Goal: Task Accomplishment & Management: Use online tool/utility

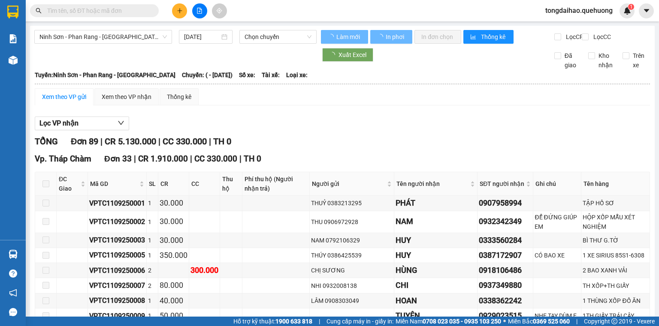
type input "[DATE]"
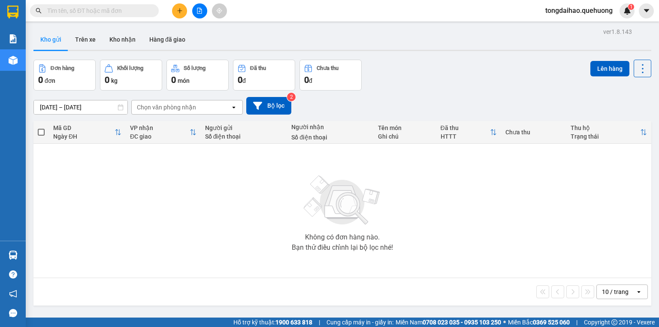
click at [139, 9] on input "text" at bounding box center [97, 10] width 101 height 9
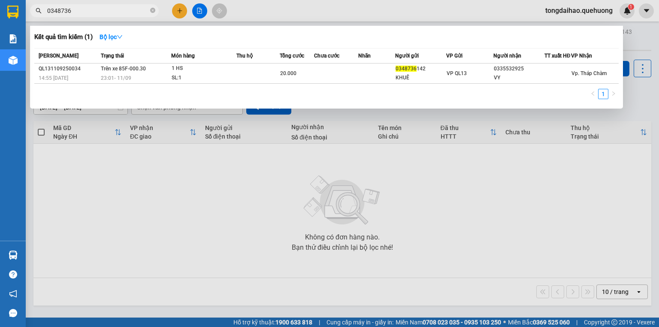
type input "0348736"
click at [525, 220] on div at bounding box center [329, 163] width 659 height 327
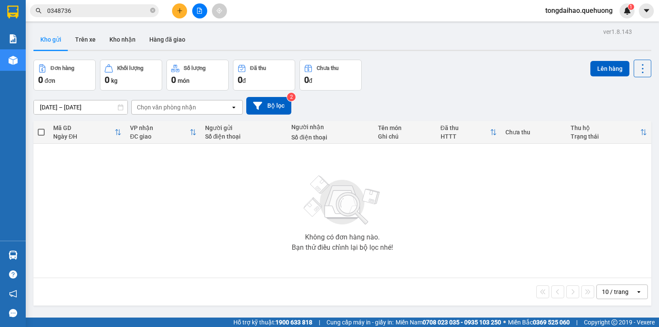
click at [610, 293] on div "10 / trang" at bounding box center [615, 291] width 27 height 9
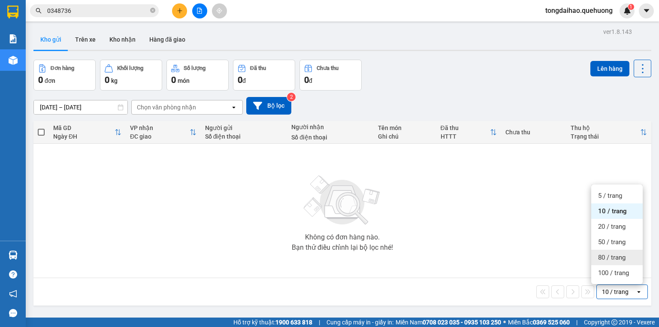
click at [607, 256] on span "80 / trang" at bounding box center [611, 257] width 27 height 9
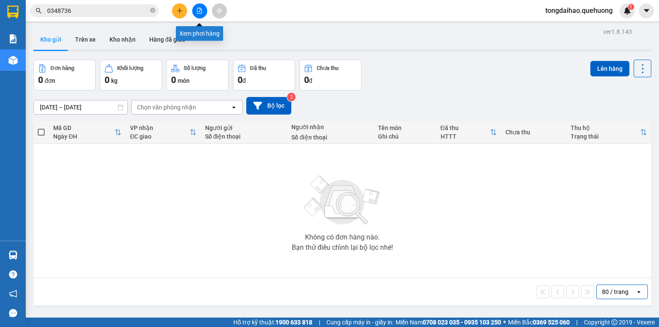
click at [197, 10] on icon "file-add" at bounding box center [199, 11] width 5 height 6
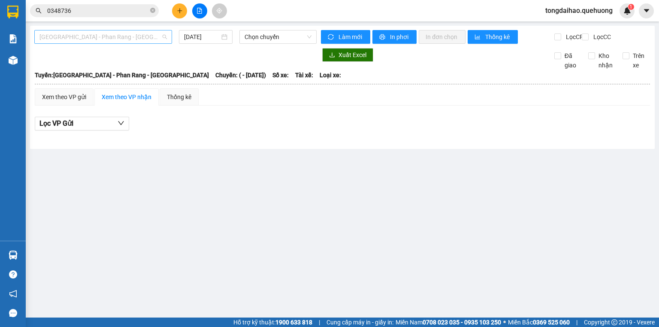
click at [133, 38] on span "[GEOGRAPHIC_DATA] - Phan Rang - [GEOGRAPHIC_DATA]" at bounding box center [102, 36] width 127 height 13
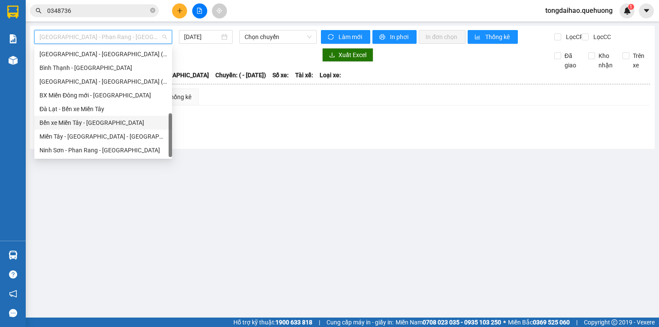
scroll to position [233, 0]
click at [109, 136] on div "Miền Tây - [GEOGRAPHIC_DATA] - [GEOGRAPHIC_DATA]" at bounding box center [102, 136] width 127 height 9
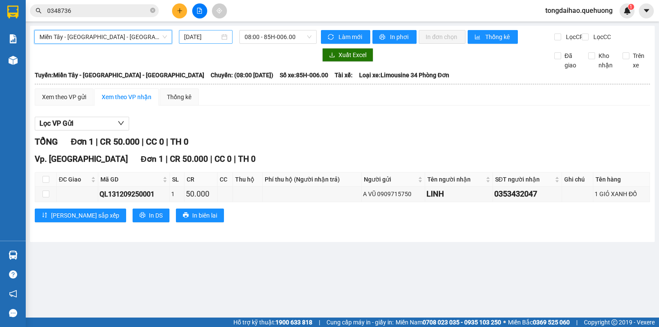
click at [203, 36] on input "[DATE]" at bounding box center [201, 36] width 35 height 9
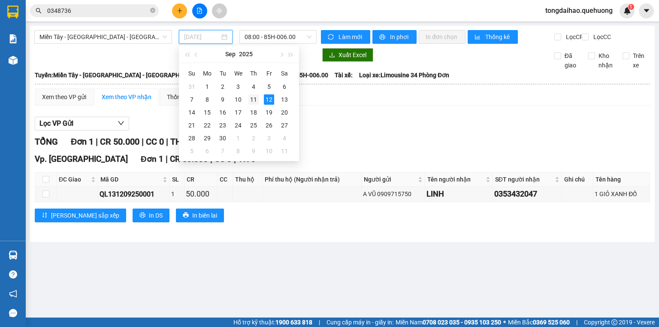
click at [256, 100] on div "11" at bounding box center [253, 99] width 10 height 10
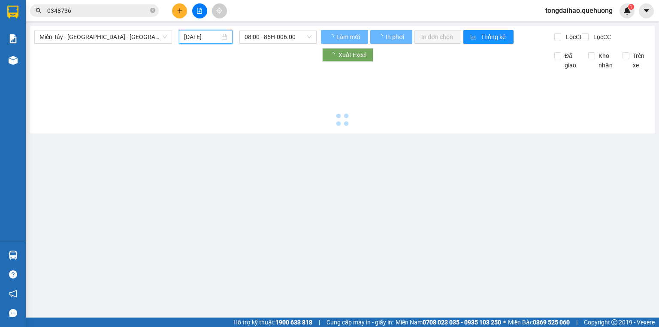
type input "[DATE]"
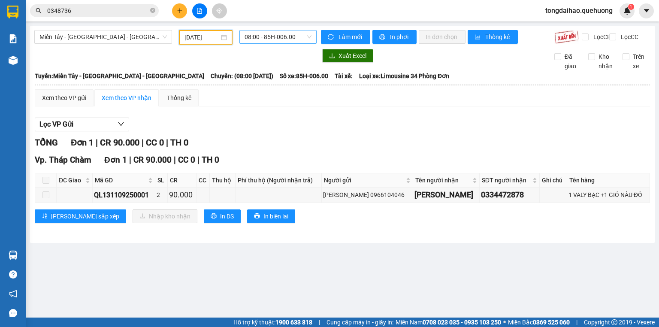
click at [267, 42] on span "08:00 - 85H-006.00" at bounding box center [278, 36] width 67 height 13
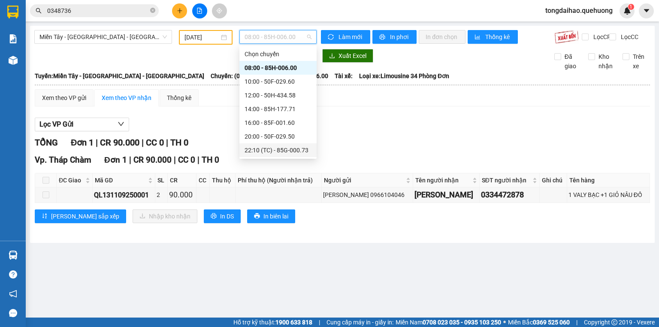
scroll to position [82, 0]
click at [288, 154] on div "23:59 - 85H-006.18" at bounding box center [278, 149] width 67 height 9
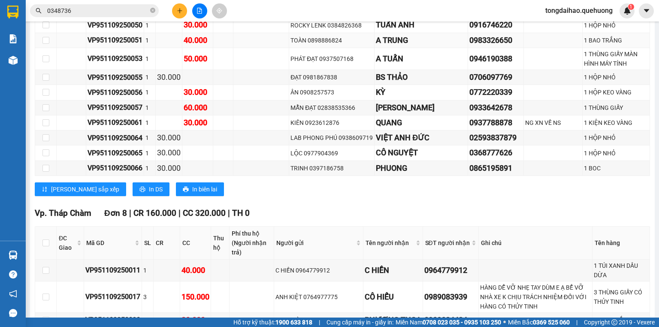
scroll to position [1244, 0]
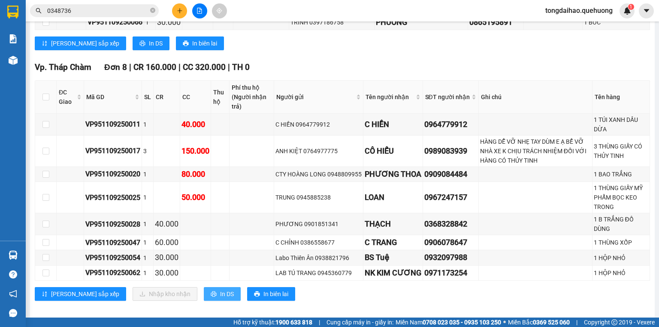
click at [220, 289] on span "In DS" at bounding box center [227, 293] width 14 height 9
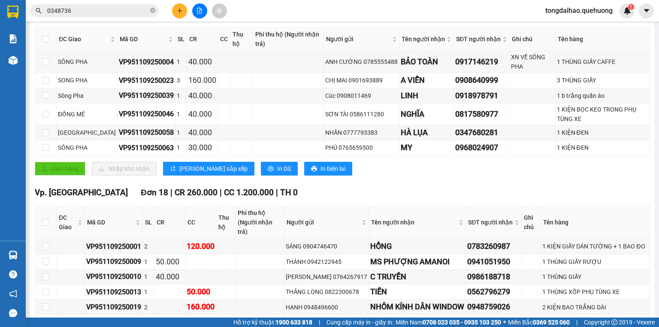
scroll to position [9, 0]
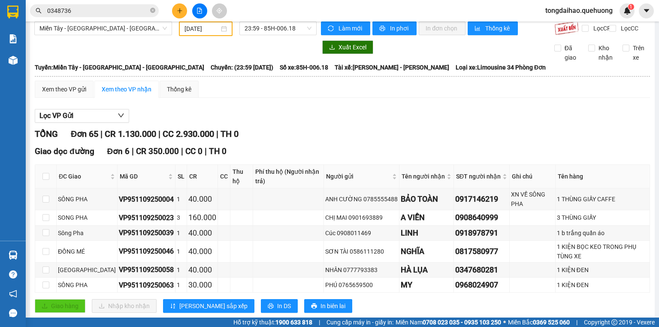
click at [430, 134] on div "TỔNG Đơn 65 | CR 1.130.000 | CC 2.930.000 | TH 0" at bounding box center [342, 133] width 615 height 13
click at [277, 28] on span "23:59 - 85H-006.18" at bounding box center [278, 28] width 67 height 13
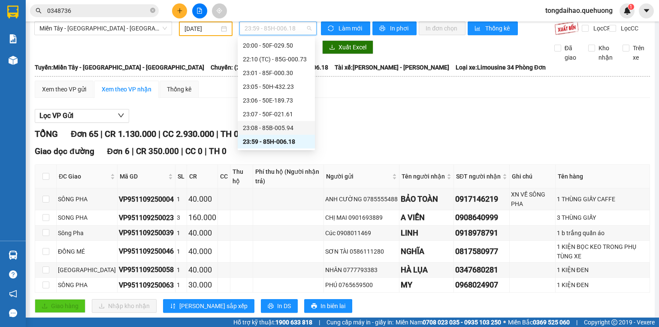
click at [258, 125] on div "23:08 - 85B-005.94" at bounding box center [276, 127] width 67 height 9
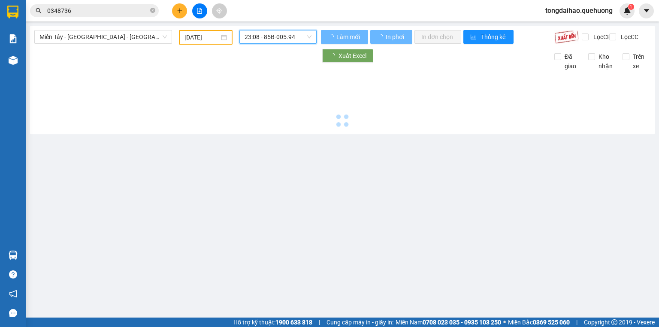
scroll to position [0, 0]
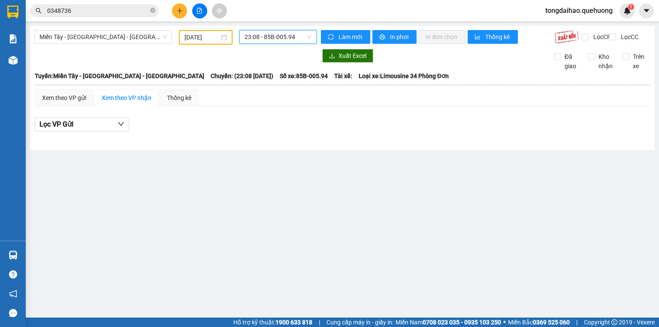
click at [295, 39] on span "23:08 - 85B-005.94" at bounding box center [278, 36] width 67 height 13
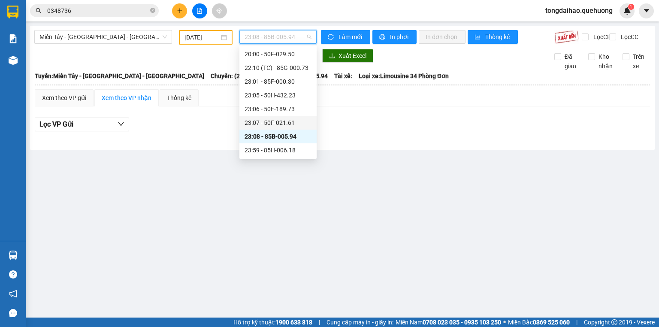
click at [283, 124] on div "23:07 - 50F-021.61" at bounding box center [278, 122] width 67 height 9
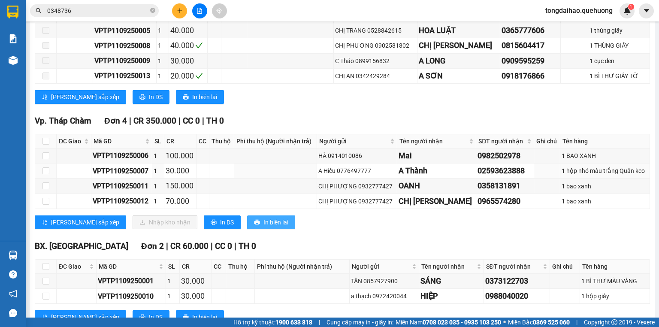
scroll to position [309, 0]
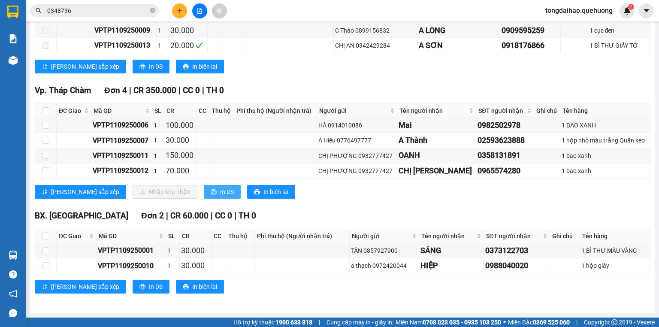
click at [204, 196] on button "In DS" at bounding box center [222, 192] width 37 height 14
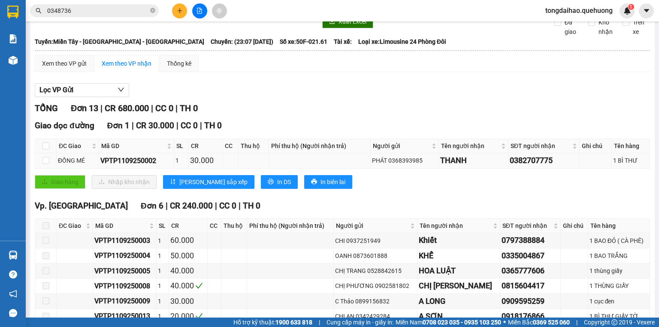
scroll to position [0, 0]
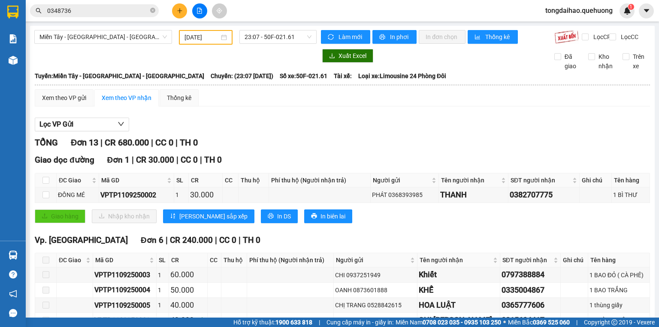
drag, startPoint x: 433, startPoint y: 136, endPoint x: 426, endPoint y: 126, distance: 11.9
click at [433, 132] on div "Lọc VP Gửi" at bounding box center [342, 125] width 615 height 14
click at [280, 32] on span "23:07 - 50F-021.61" at bounding box center [278, 36] width 67 height 13
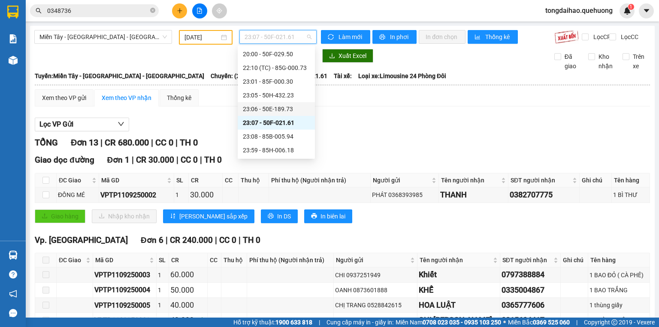
click at [272, 105] on div "23:06 - 50E-189.73" at bounding box center [276, 108] width 67 height 9
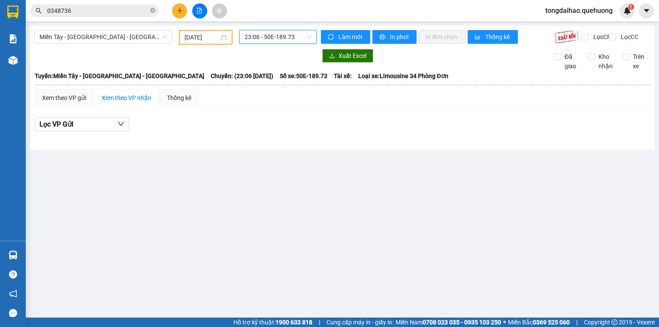
click at [257, 36] on span "23:06 - 50E-189.73" at bounding box center [278, 36] width 67 height 13
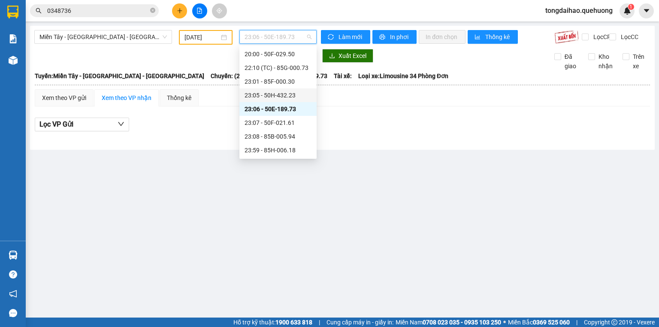
click at [268, 96] on div "23:05 - 50H-432.23" at bounding box center [278, 95] width 67 height 9
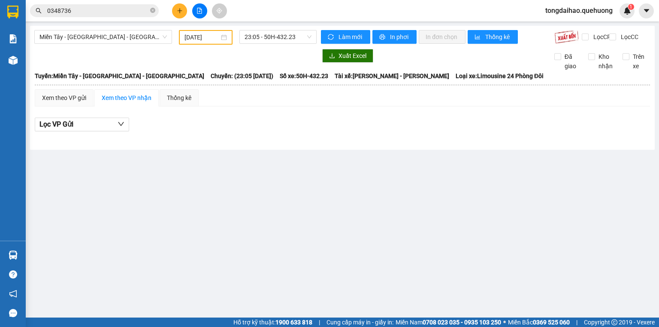
click at [276, 44] on div "23:05 - 50H-432.23" at bounding box center [278, 37] width 85 height 15
click at [278, 40] on span "23:05 - 50H-432.23" at bounding box center [278, 36] width 67 height 13
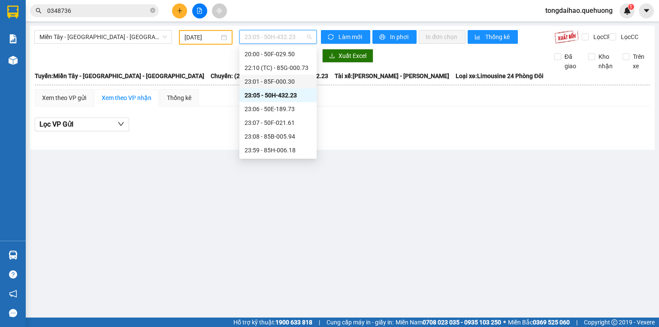
click at [288, 81] on div "23:01 - 85F-000.30" at bounding box center [278, 81] width 67 height 9
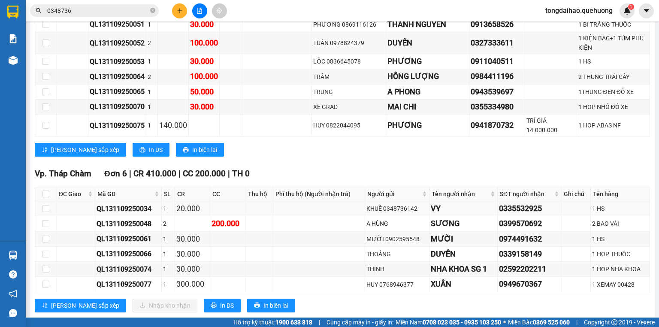
scroll to position [912, 0]
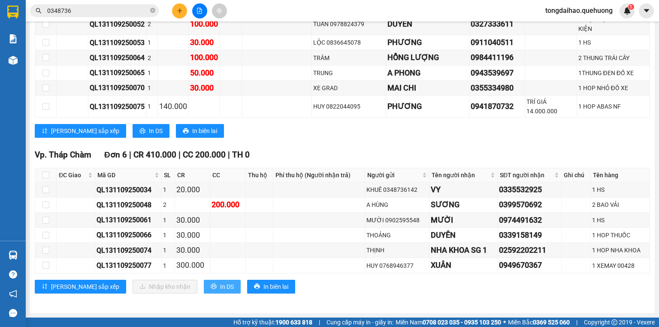
click at [220, 283] on span "In DS" at bounding box center [227, 286] width 14 height 9
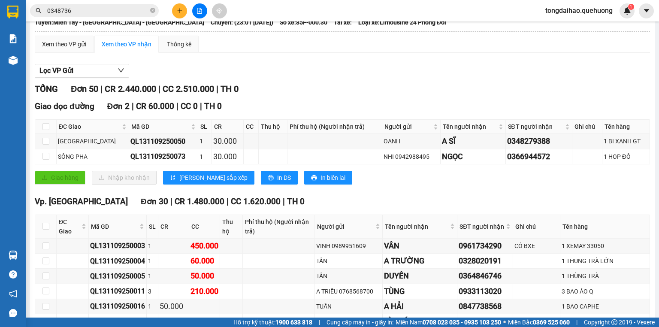
scroll to position [0, 0]
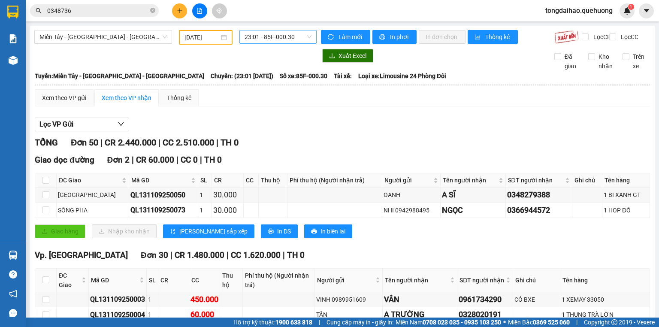
click at [261, 38] on span "23:01 - 85F-000.30" at bounding box center [278, 36] width 67 height 13
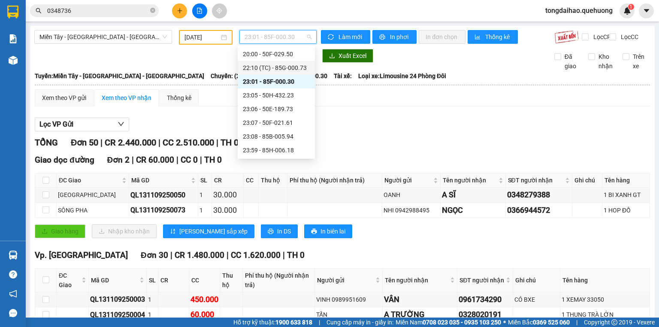
click at [269, 74] on div "22:10 (TC) - 85G-000.73" at bounding box center [276, 68] width 77 height 14
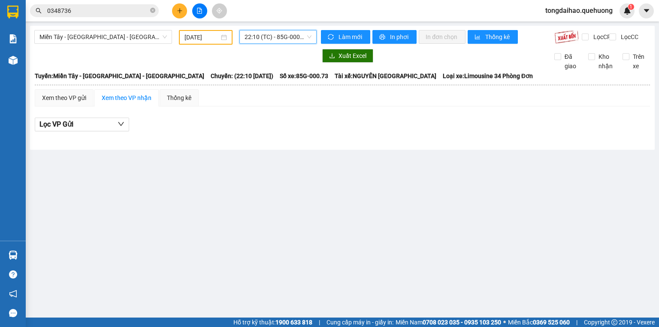
click at [279, 36] on span "22:10 (TC) - 85G-000.73" at bounding box center [278, 36] width 67 height 13
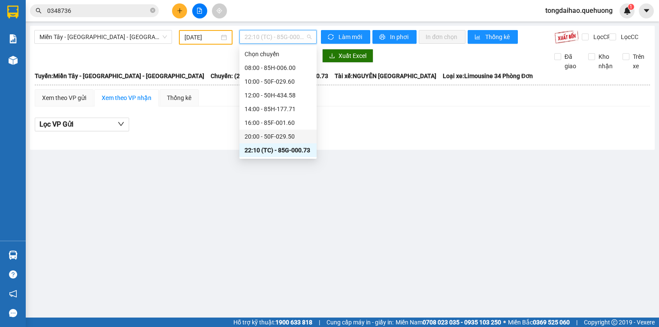
click at [275, 136] on div "20:00 - 50F-029.50" at bounding box center [278, 136] width 67 height 9
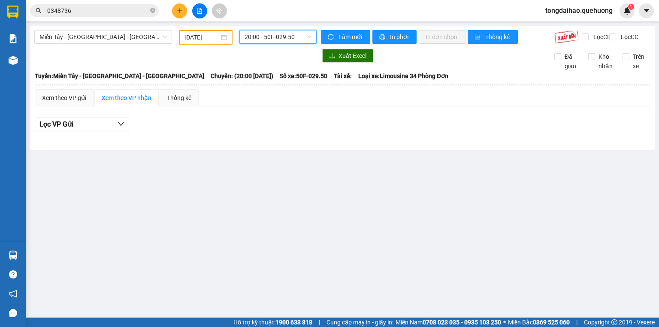
click at [267, 39] on span "20:00 - 50F-029.50" at bounding box center [278, 36] width 67 height 13
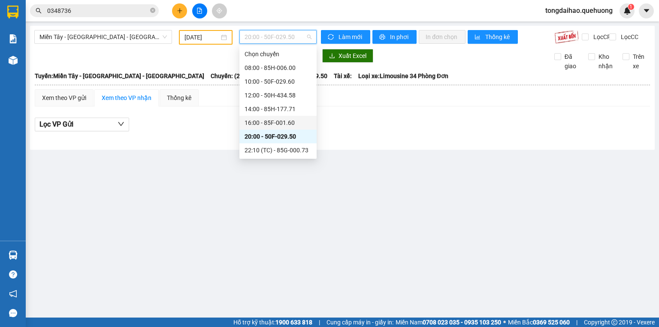
click at [266, 122] on div "16:00 - 85F-001.60" at bounding box center [278, 122] width 67 height 9
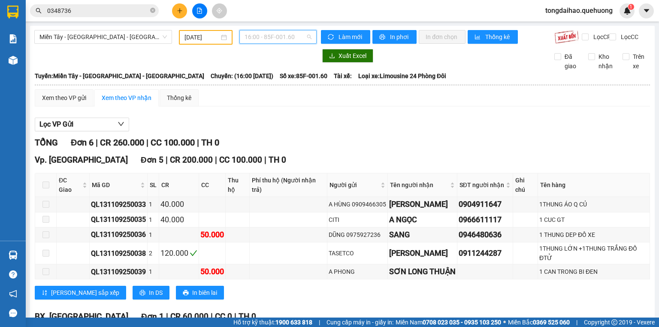
click at [271, 38] on span "16:00 - 85F-001.60" at bounding box center [278, 36] width 67 height 13
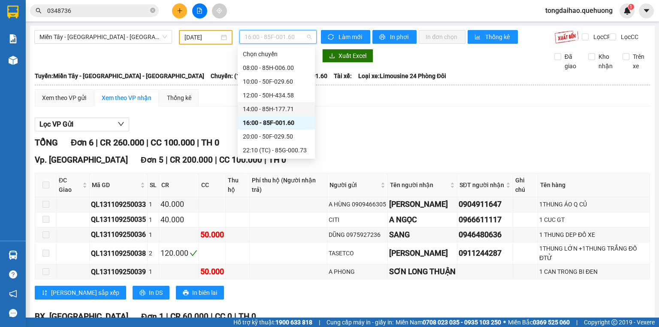
click at [261, 110] on div "14:00 - 85H-177.71" at bounding box center [276, 108] width 67 height 9
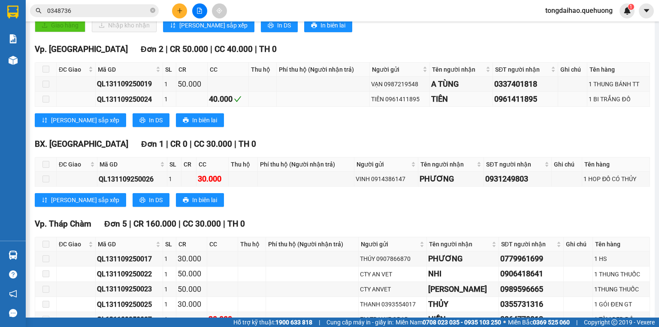
scroll to position [264, 0]
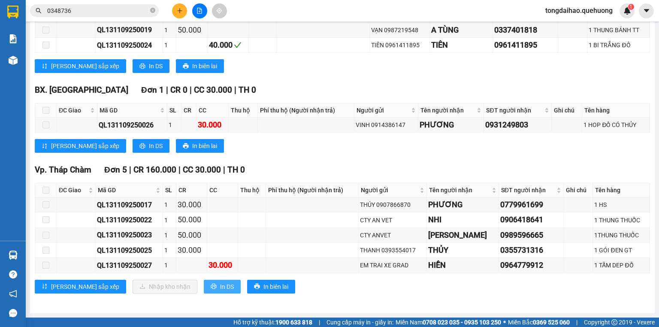
click at [220, 287] on span "In DS" at bounding box center [227, 286] width 14 height 9
click at [453, 76] on div "Vp. Phan Rang Đơn 2 | CR 50.000 | CC 40.000 | TH 0 ĐC Giao Mã GD SL CR CC Thu h…" at bounding box center [342, 34] width 615 height 91
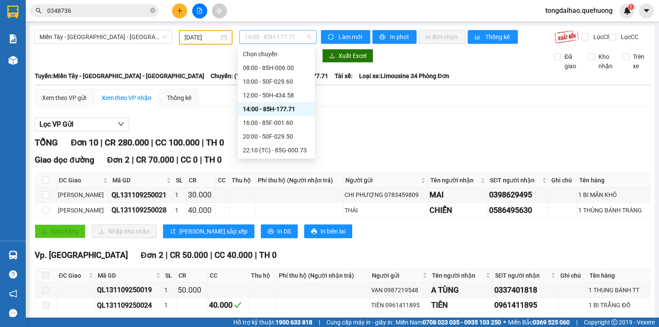
click at [276, 31] on span "14:00 - 85H-177.71" at bounding box center [278, 36] width 67 height 13
click at [273, 97] on div "12:00 - 50H-434.58" at bounding box center [276, 95] width 67 height 9
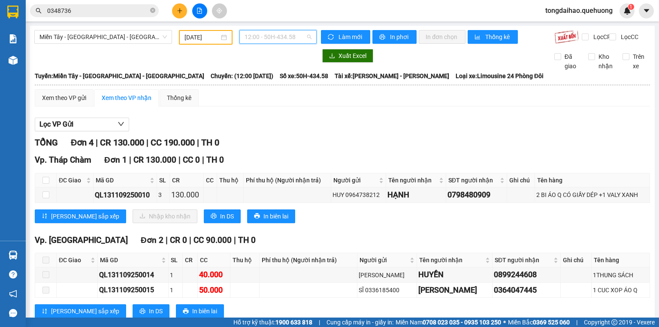
click at [287, 33] on span "12:00 - 50H-434.58" at bounding box center [278, 36] width 67 height 13
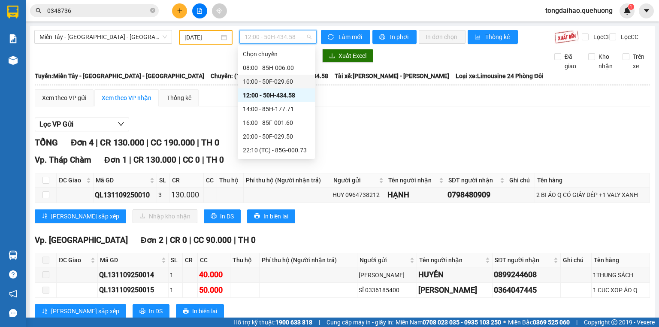
click at [278, 82] on div "10:00 - 50F-029.60" at bounding box center [276, 81] width 67 height 9
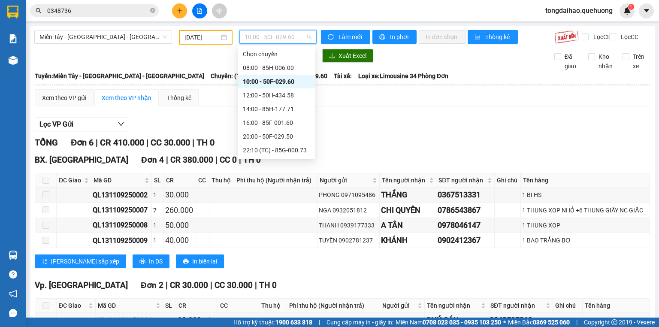
click at [252, 37] on span "10:00 - 50F-029.60" at bounding box center [278, 36] width 67 height 13
click at [254, 70] on div "08:00 - 85H-006.00" at bounding box center [276, 67] width 67 height 9
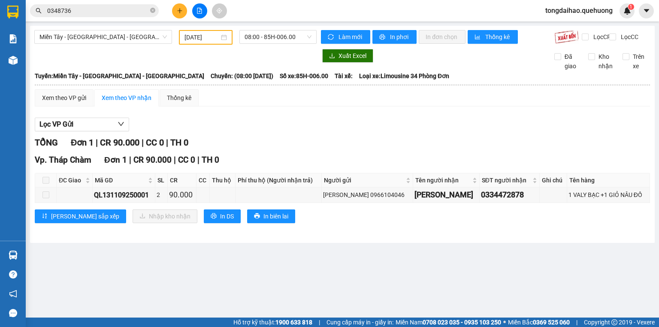
click at [269, 131] on div "Lọc VP Gửi" at bounding box center [342, 125] width 615 height 14
click at [259, 112] on div "Xem theo VP gửi Xem theo VP nhận Thống kê Lọc VP Gửi TỔNG Đơn 1 | CR 90.000 | …" at bounding box center [342, 161] width 615 height 145
click at [255, 33] on span "08:00 - 85H-006.00" at bounding box center [278, 36] width 67 height 13
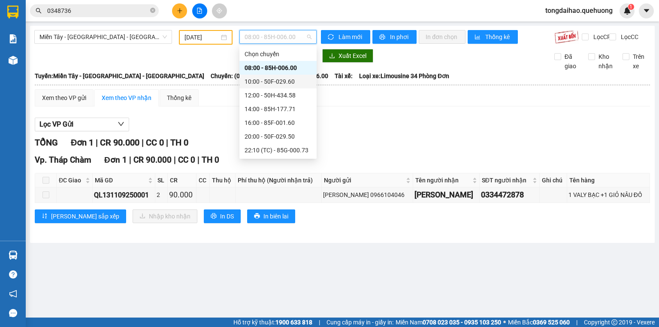
click at [267, 80] on div "10:00 - 50F-029.60" at bounding box center [278, 81] width 67 height 9
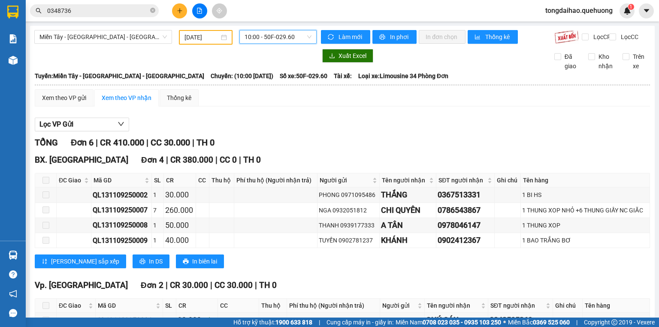
click at [358, 126] on div "Lọc VP Gửi" at bounding box center [342, 125] width 615 height 14
click at [284, 39] on span "10:00 - 50F-029.60" at bounding box center [278, 36] width 67 height 13
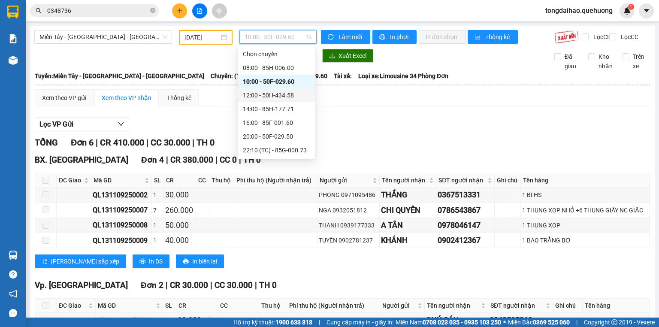
click at [274, 98] on div "12:00 - 50H-434.58" at bounding box center [276, 95] width 67 height 9
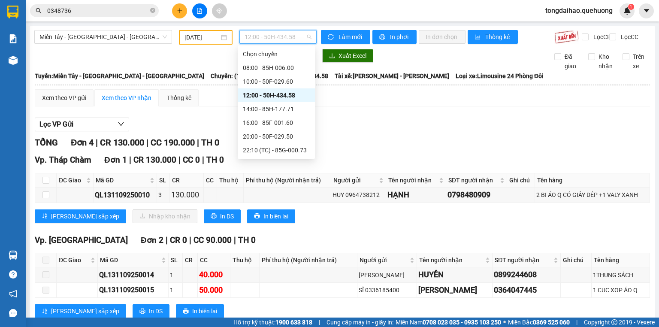
click at [261, 36] on span "12:00 - 50H-434.58" at bounding box center [278, 36] width 67 height 13
click at [261, 108] on div "14:00 - 85H-177.71" at bounding box center [276, 108] width 67 height 9
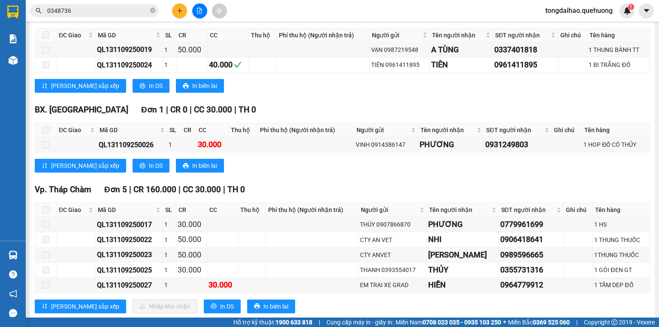
scroll to position [264, 0]
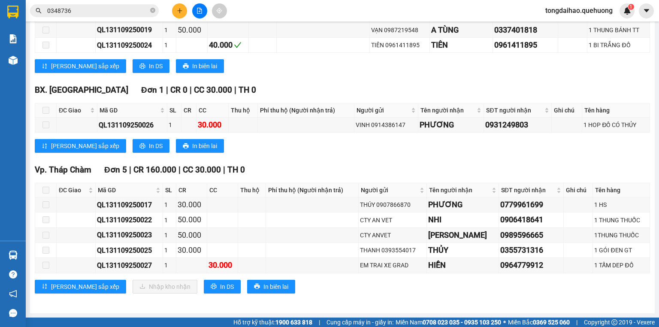
click at [340, 79] on div "Vp. Phan Rang Đơn 2 | CR 50.000 | CC 40.000 | TH 0 ĐC Giao Mã GD SL CR CC Thu h…" at bounding box center [342, 34] width 615 height 91
click at [151, 11] on icon "close-circle" at bounding box center [152, 10] width 5 height 5
click at [142, 12] on input "text" at bounding box center [97, 10] width 101 height 9
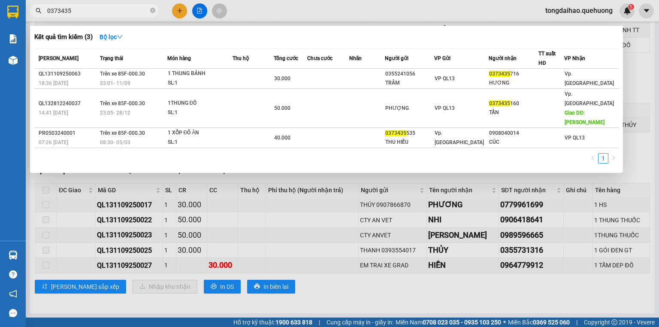
type input "0373435"
click at [307, 199] on div at bounding box center [329, 163] width 659 height 327
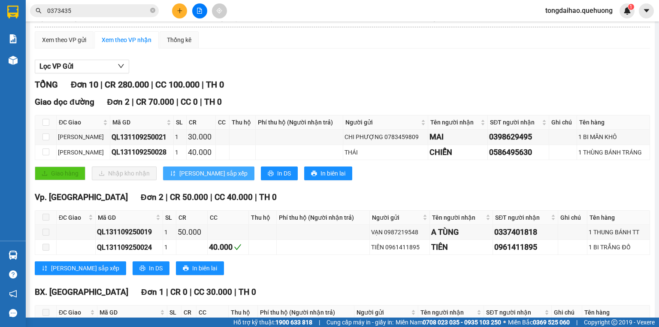
scroll to position [0, 0]
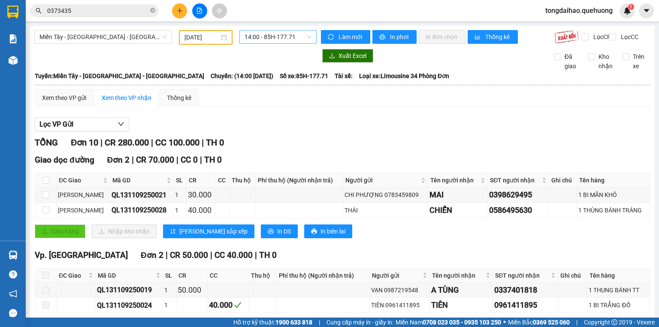
click at [259, 37] on span "14:00 - 85H-177.71" at bounding box center [278, 36] width 67 height 13
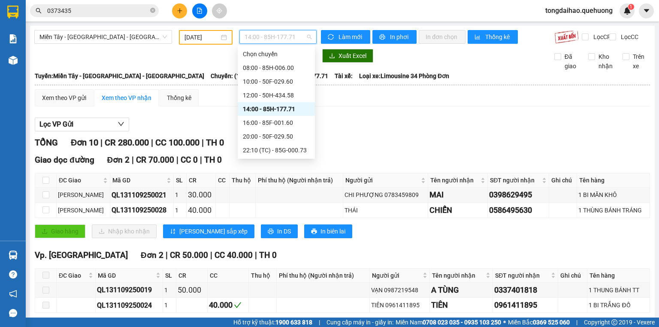
scroll to position [82, 0]
click at [264, 151] on div "23:59 - 85H-006.18" at bounding box center [276, 149] width 67 height 9
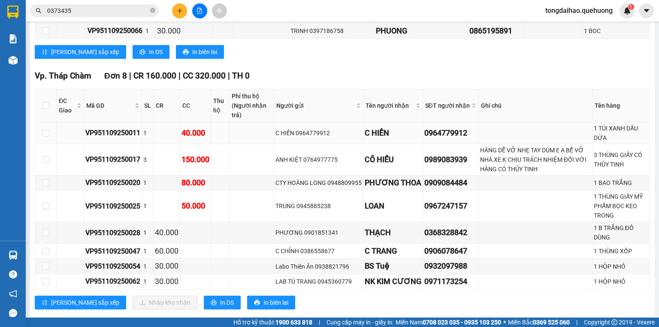
scroll to position [1244, 0]
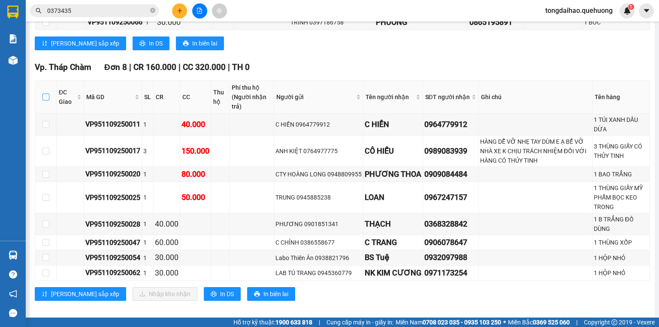
click at [45, 94] on input "checkbox" at bounding box center [45, 97] width 7 height 7
checkbox input "true"
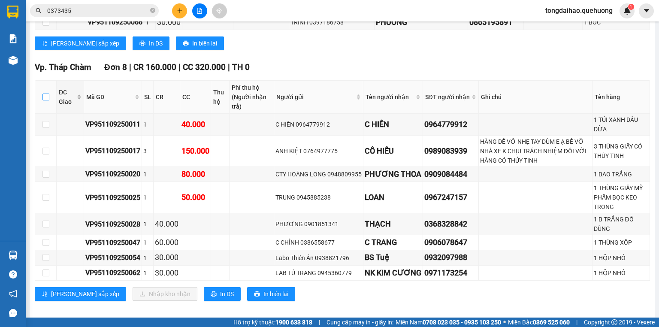
checkbox input "true"
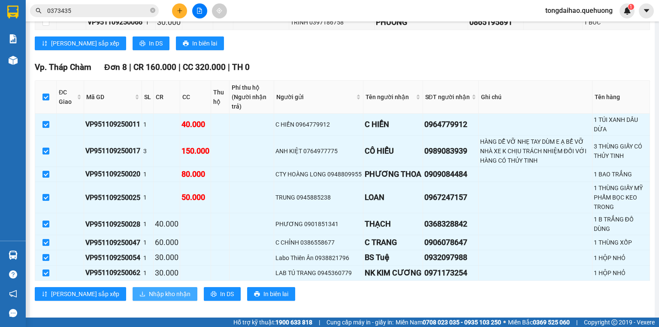
click at [149, 289] on span "Nhập kho nhận" at bounding box center [170, 293] width 42 height 9
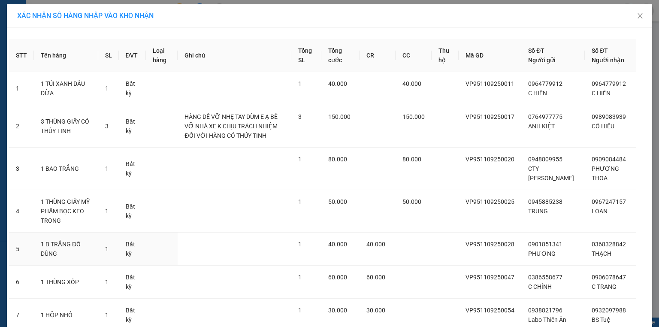
scroll to position [109, 0]
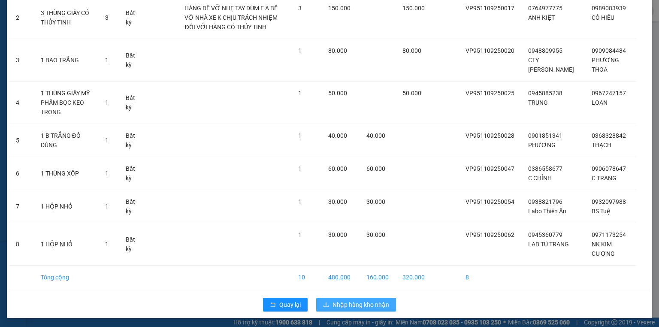
click at [386, 303] on span "Nhập hàng kho nhận" at bounding box center [360, 304] width 57 height 9
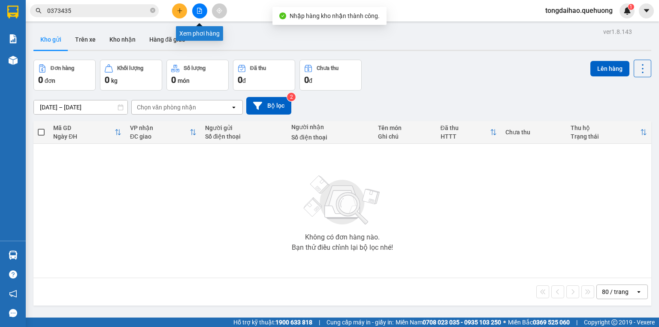
click at [197, 13] on icon "file-add" at bounding box center [199, 11] width 6 height 6
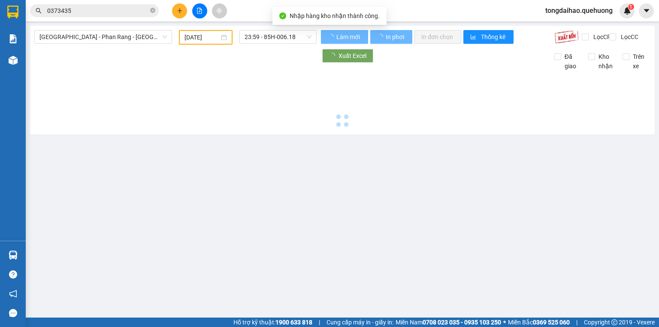
type input "[DATE]"
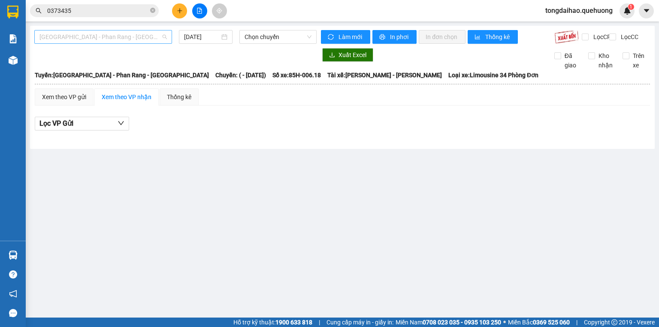
click at [85, 34] on span "[GEOGRAPHIC_DATA] - Phan Rang - [GEOGRAPHIC_DATA]" at bounding box center [102, 36] width 127 height 13
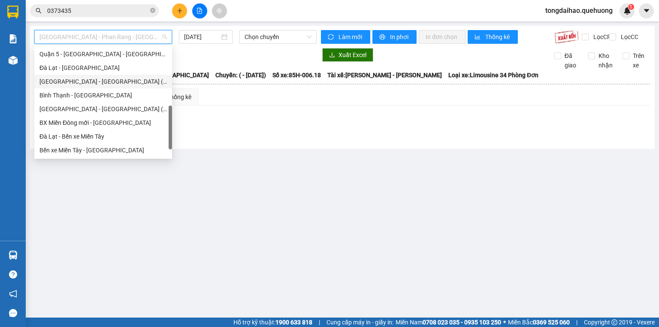
scroll to position [233, 0]
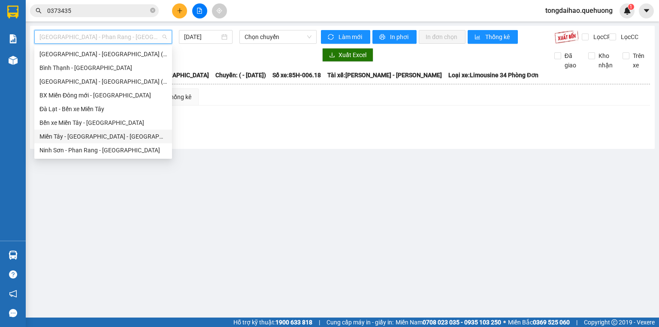
click at [86, 138] on div "Miền Tây - [GEOGRAPHIC_DATA] - [GEOGRAPHIC_DATA]" at bounding box center [102, 136] width 127 height 9
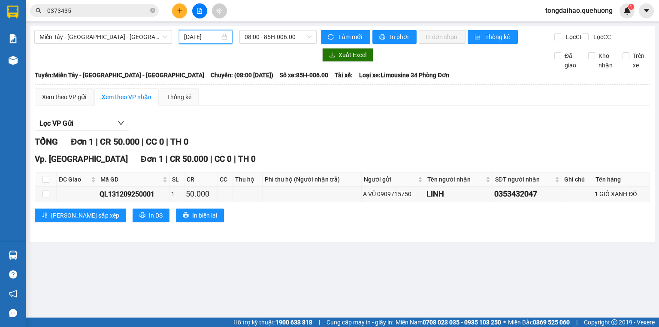
click at [217, 39] on input "[DATE]" at bounding box center [201, 36] width 35 height 9
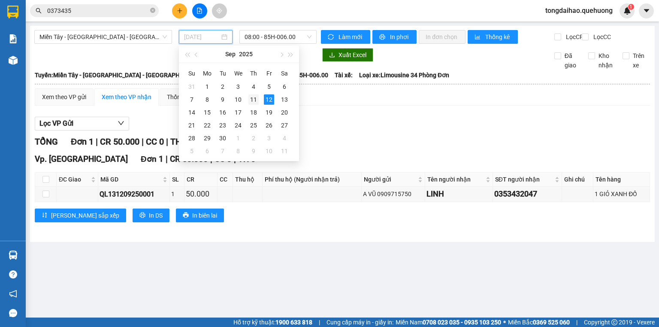
click at [251, 103] on div "11" at bounding box center [253, 99] width 10 height 10
type input "[DATE]"
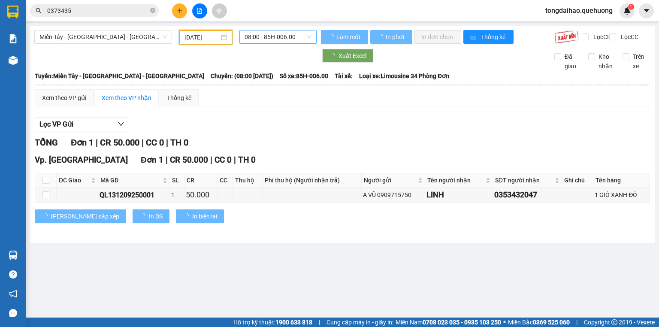
click at [281, 41] on span "08:00 - 85H-006.00" at bounding box center [278, 36] width 67 height 13
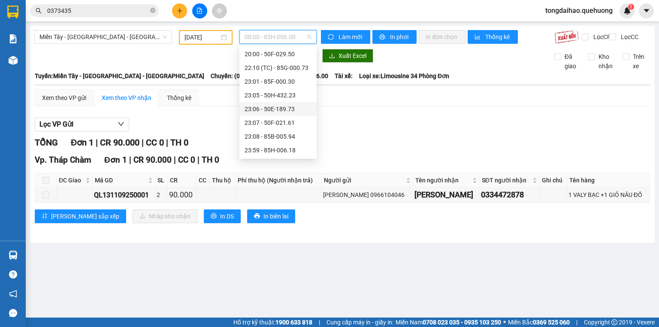
scroll to position [82, 0]
click at [275, 137] on div "23:08 - 85B-005.94" at bounding box center [278, 136] width 67 height 9
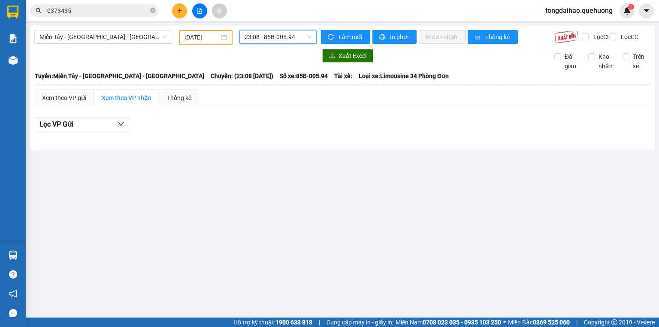
click at [261, 41] on span "23:08 - 85B-005.94" at bounding box center [278, 36] width 67 height 13
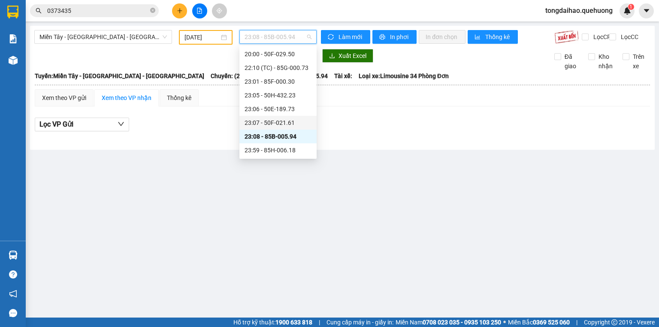
click at [255, 120] on div "23:07 - 50F-021.61" at bounding box center [278, 122] width 67 height 9
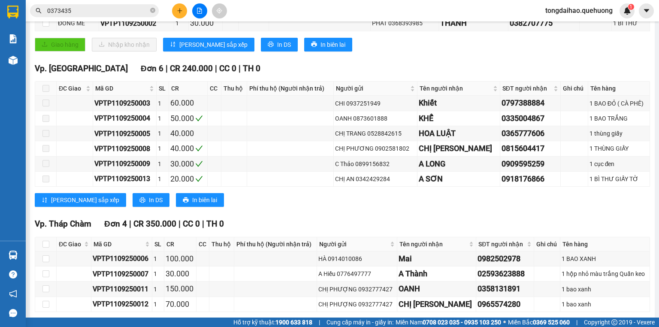
scroll to position [309, 0]
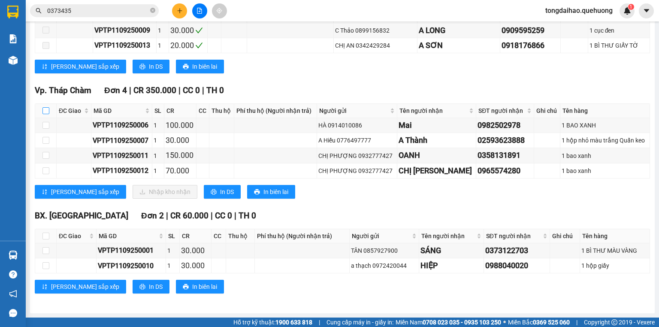
click at [47, 112] on input "checkbox" at bounding box center [45, 110] width 7 height 7
checkbox input "true"
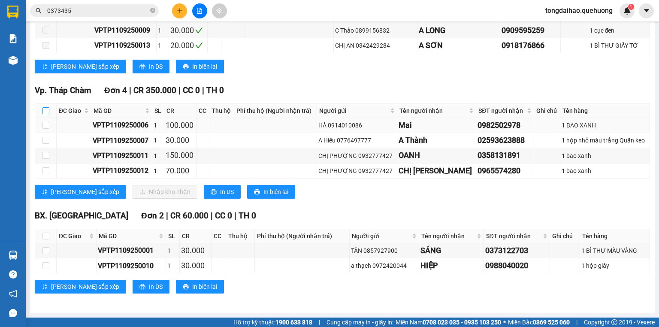
checkbox input "true"
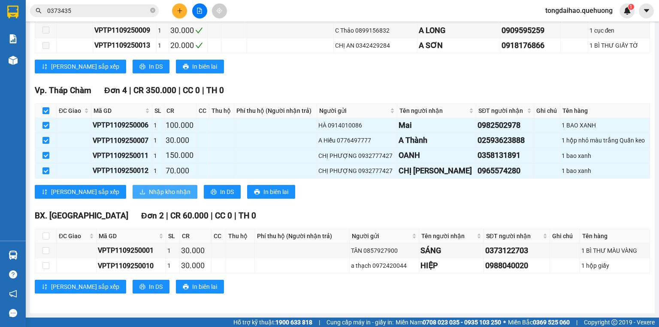
click at [149, 192] on span "Nhập kho nhận" at bounding box center [170, 191] width 42 height 9
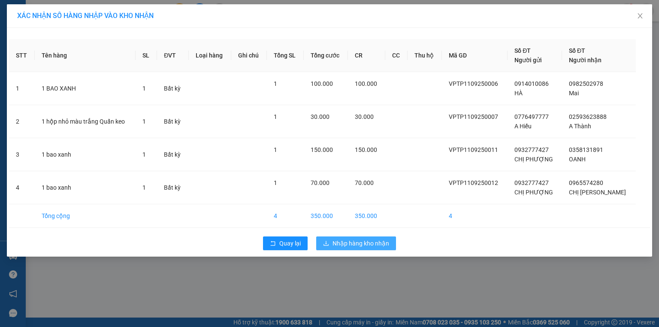
click at [344, 240] on span "Nhập hàng kho nhận" at bounding box center [360, 243] width 57 height 9
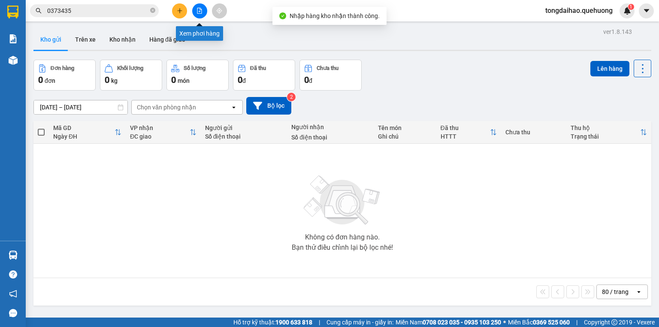
click at [196, 14] on button at bounding box center [199, 10] width 15 height 15
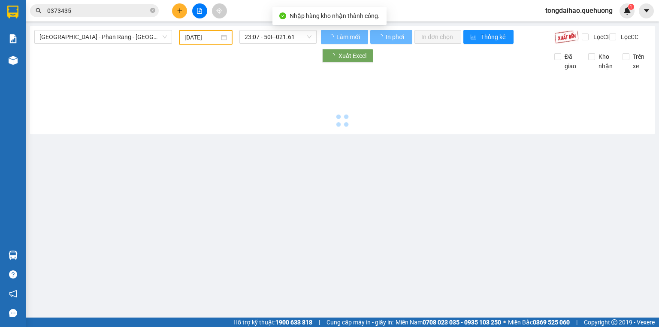
type input "[DATE]"
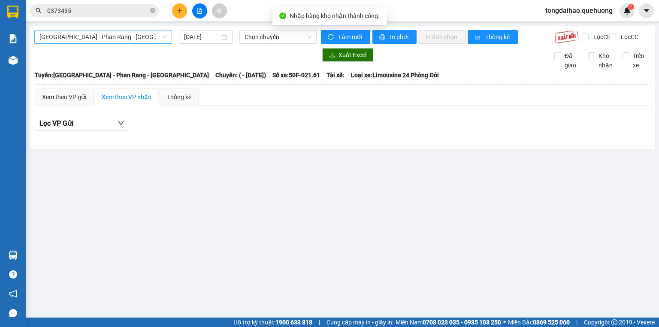
click at [118, 34] on span "[GEOGRAPHIC_DATA] - Phan Rang - [GEOGRAPHIC_DATA]" at bounding box center [102, 36] width 127 height 13
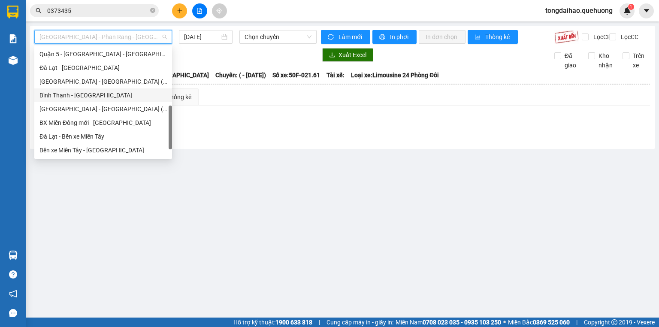
scroll to position [233, 0]
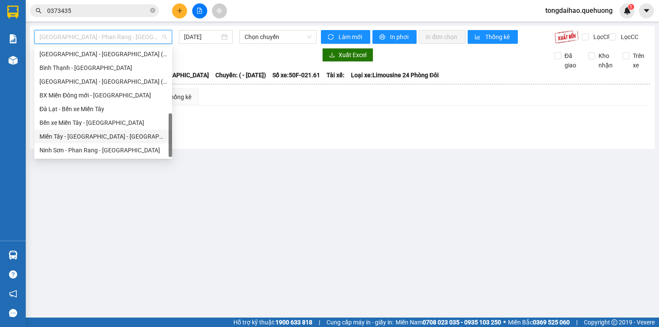
click at [98, 135] on div "Miền Tây - [GEOGRAPHIC_DATA] - [GEOGRAPHIC_DATA]" at bounding box center [102, 136] width 127 height 9
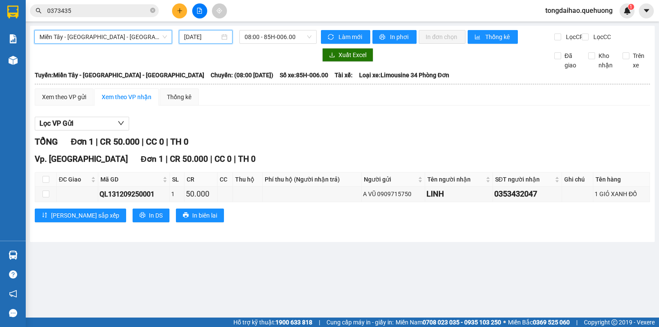
click at [197, 39] on input "[DATE]" at bounding box center [201, 36] width 35 height 9
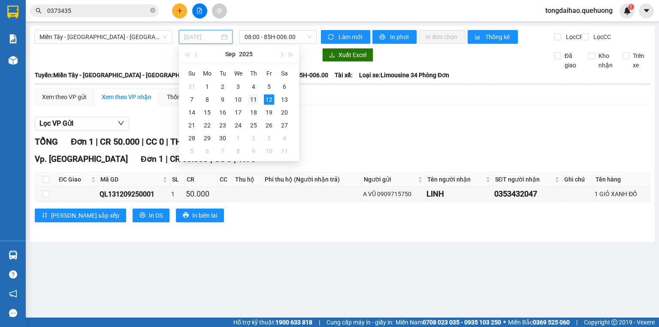
click at [255, 101] on div "11" at bounding box center [253, 99] width 10 height 10
type input "[DATE]"
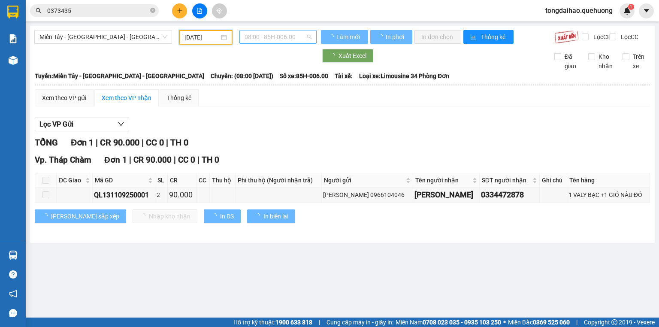
click at [268, 37] on span "08:00 - 85H-006.00" at bounding box center [278, 36] width 67 height 13
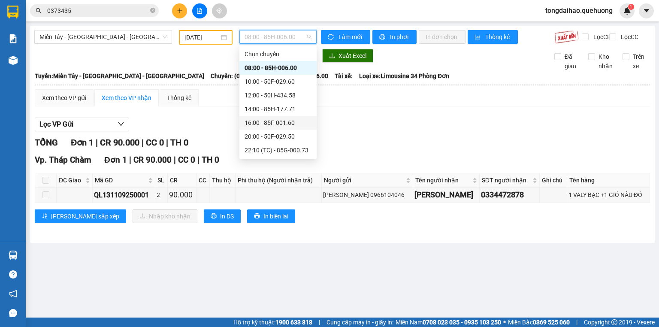
scroll to position [82, 0]
click at [275, 136] on div "23:08 - 85B-005.94" at bounding box center [278, 136] width 67 height 9
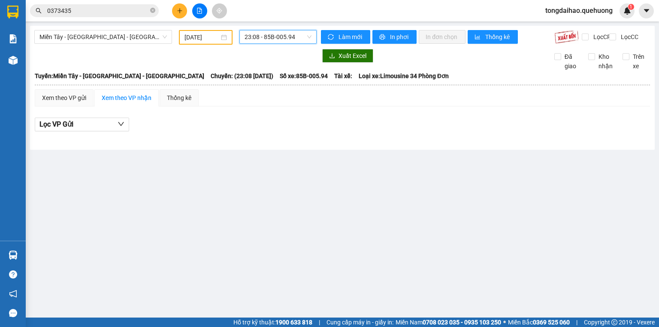
click at [269, 39] on span "23:08 - 85B-005.94" at bounding box center [278, 36] width 67 height 13
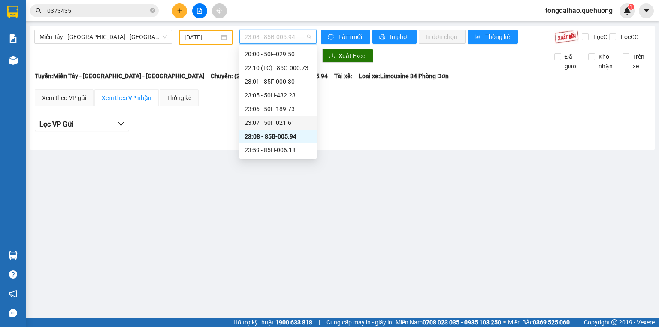
click at [265, 124] on div "23:07 - 50F-021.61" at bounding box center [278, 122] width 67 height 9
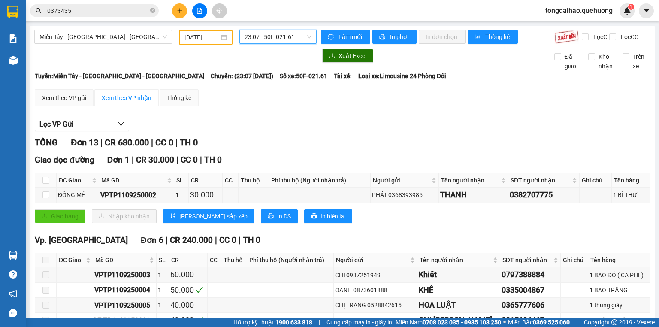
click at [268, 33] on span "23:07 - 50F-021.61" at bounding box center [278, 36] width 67 height 13
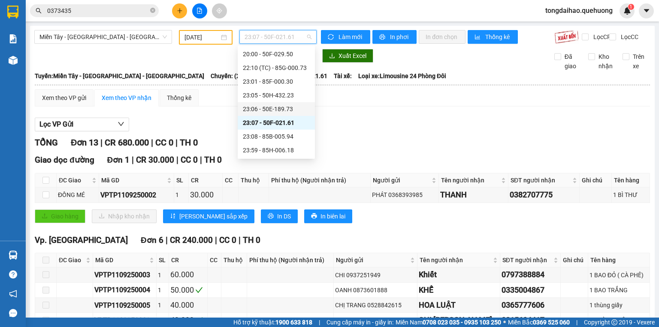
click at [256, 106] on div "23:06 - 50E-189.73" at bounding box center [276, 108] width 67 height 9
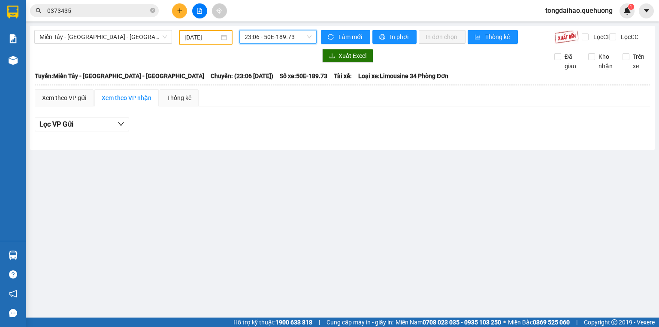
click at [250, 40] on span "23:06 - 50E-189.73" at bounding box center [278, 36] width 67 height 13
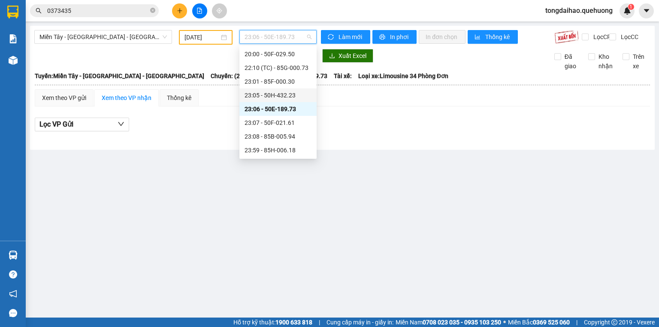
click at [259, 94] on div "23:05 - 50H-432.23" at bounding box center [278, 95] width 67 height 9
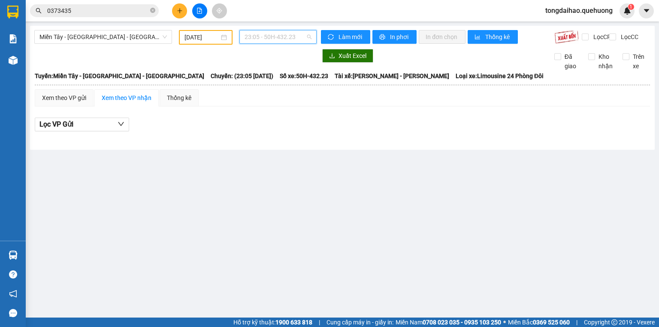
click at [258, 39] on span "23:05 - 50H-432.23" at bounding box center [278, 36] width 67 height 13
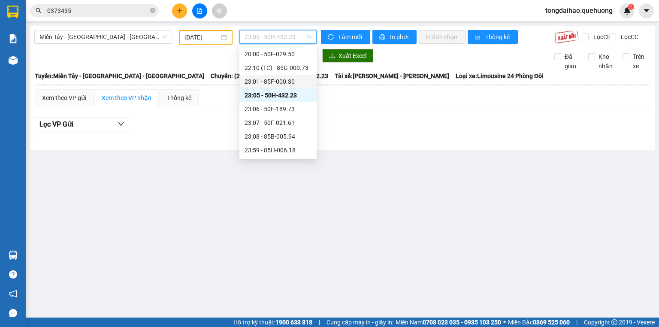
click at [270, 80] on div "23:01 - 85F-000.30" at bounding box center [278, 81] width 67 height 9
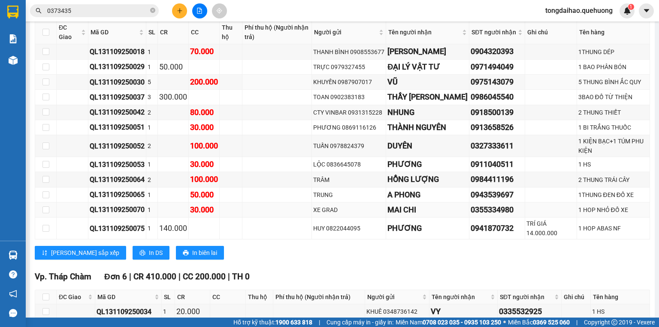
scroll to position [912, 0]
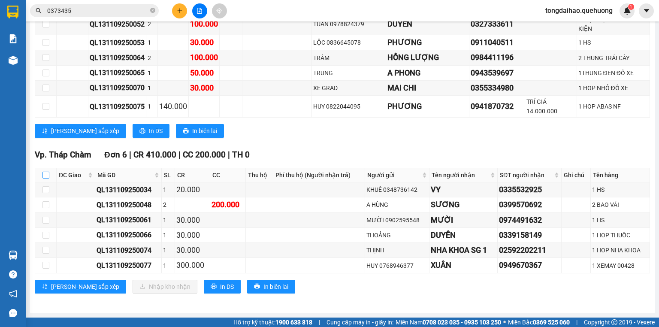
click at [46, 176] on input "checkbox" at bounding box center [45, 175] width 7 height 7
checkbox input "true"
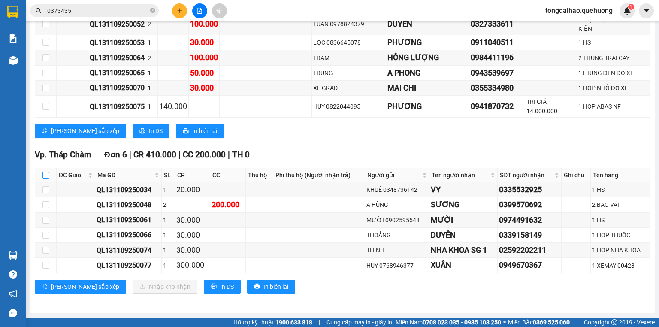
checkbox input "true"
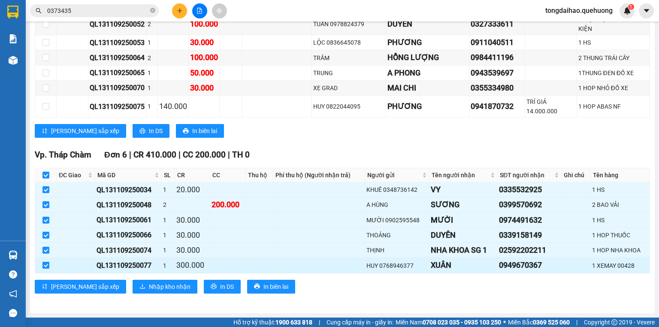
click at [48, 267] on input "checkbox" at bounding box center [45, 265] width 7 height 7
checkbox input "false"
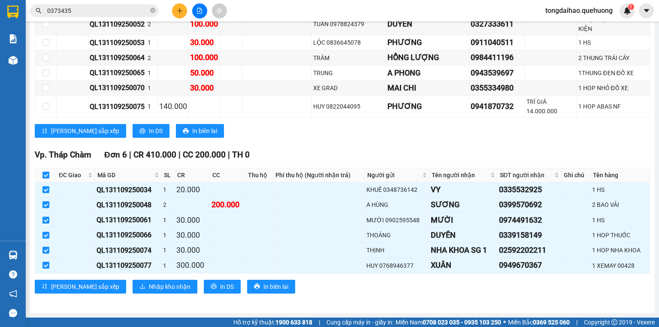
checkbox input "false"
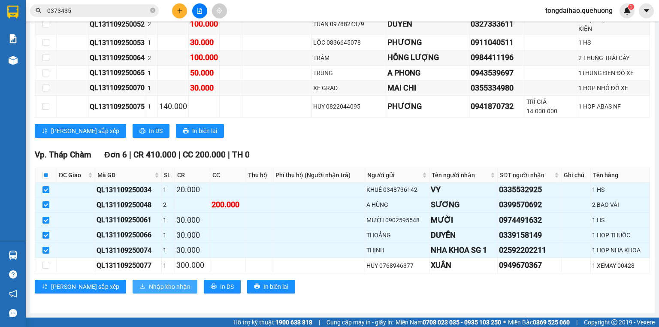
click at [149, 289] on span "Nhập kho nhận" at bounding box center [170, 286] width 42 height 9
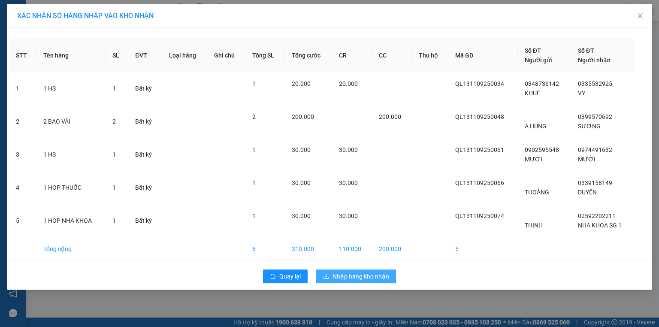
drag, startPoint x: 356, startPoint y: 275, endPoint x: 358, endPoint y: 266, distance: 9.4
click at [358, 273] on span "Nhập hàng kho nhận" at bounding box center [360, 276] width 57 height 9
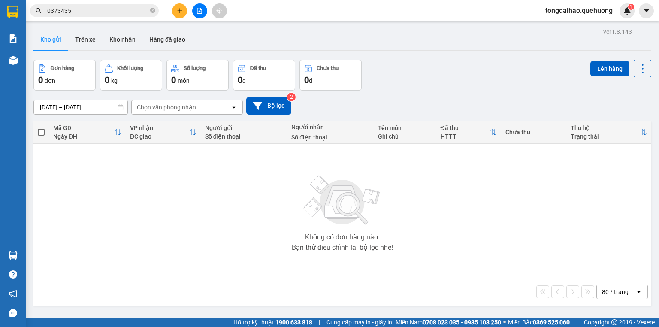
click at [196, 15] on button at bounding box center [199, 10] width 15 height 15
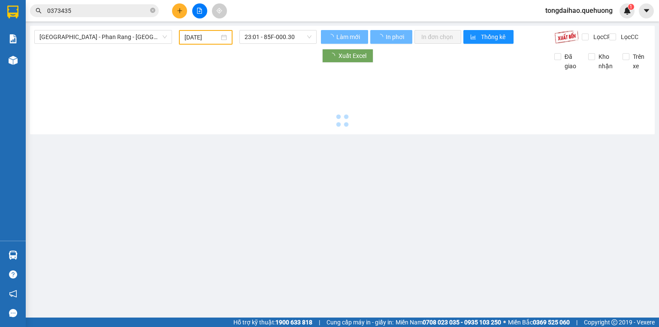
type input "[DATE]"
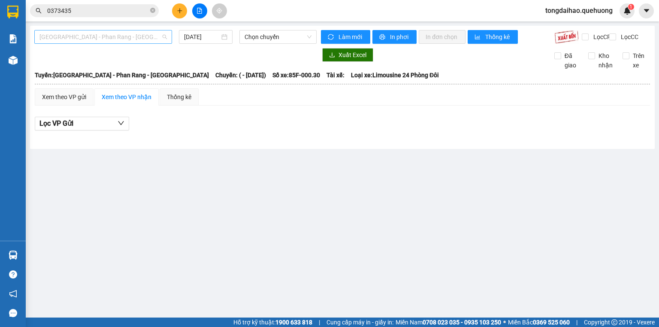
click at [118, 36] on span "[GEOGRAPHIC_DATA] - Phan Rang - [GEOGRAPHIC_DATA]" at bounding box center [102, 36] width 127 height 13
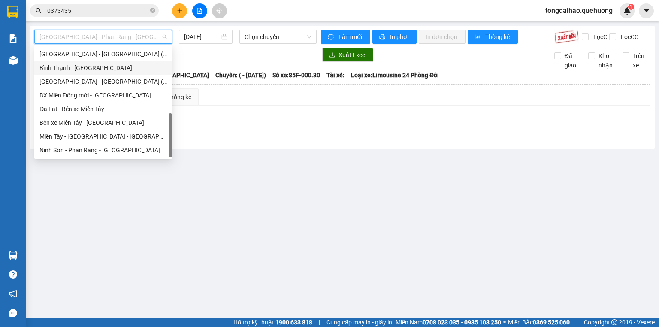
scroll to position [233, 0]
click at [108, 137] on div "Miền Tây - [GEOGRAPHIC_DATA] - [GEOGRAPHIC_DATA]" at bounding box center [102, 136] width 127 height 9
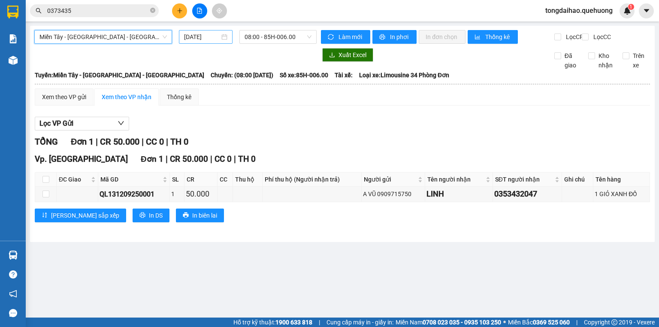
click at [202, 38] on input "[DATE]" at bounding box center [201, 36] width 35 height 9
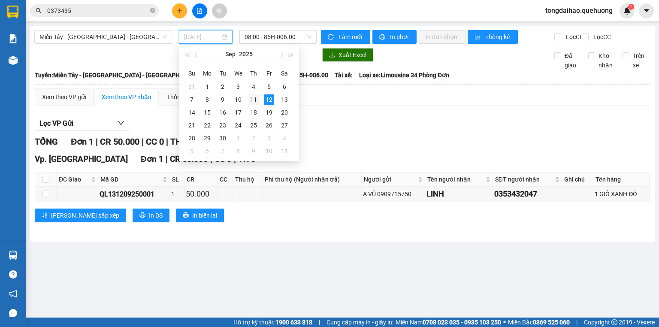
click at [248, 101] on div "11" at bounding box center [253, 99] width 10 height 10
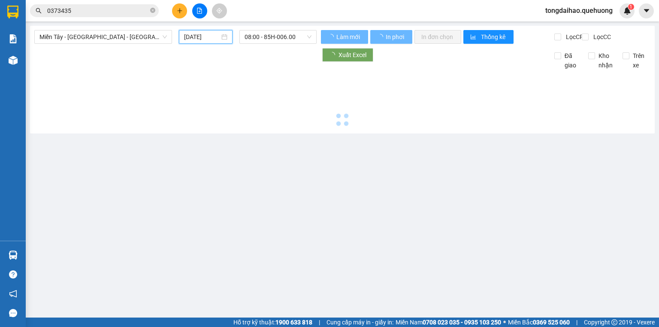
type input "[DATE]"
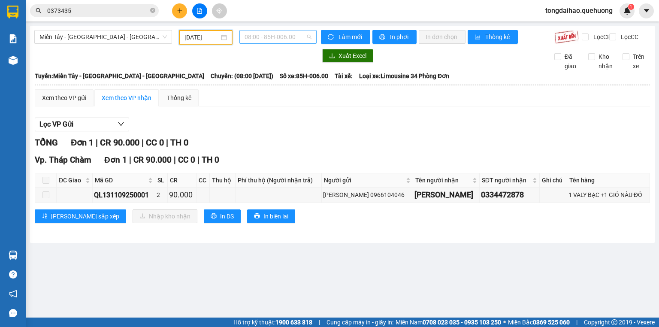
click at [288, 39] on span "08:00 - 85H-006.00" at bounding box center [278, 36] width 67 height 13
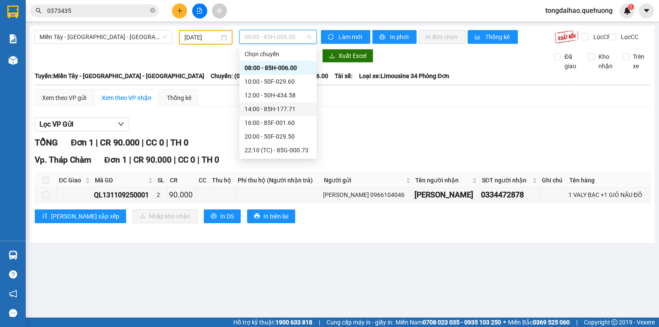
click at [285, 113] on div "14:00 - 85H-177.71" at bounding box center [278, 108] width 67 height 9
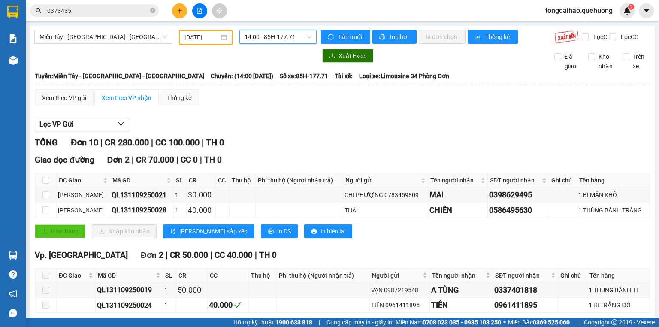
click at [257, 39] on span "14:00 - 85H-177.71" at bounding box center [278, 36] width 67 height 13
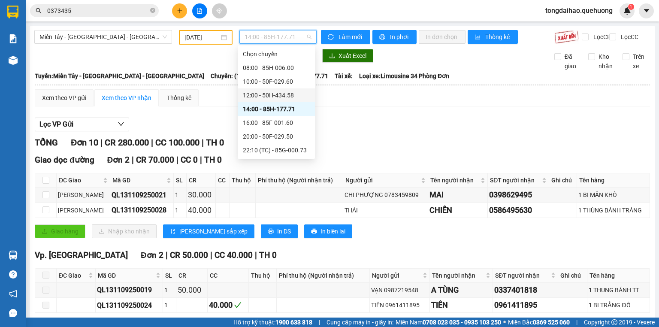
click at [264, 91] on div "12:00 - 50H-434.58" at bounding box center [276, 95] width 67 height 9
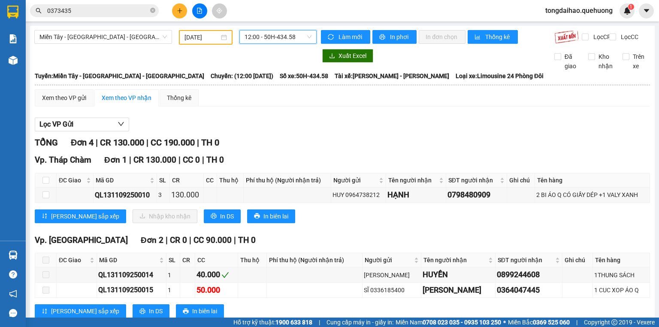
scroll to position [34, 0]
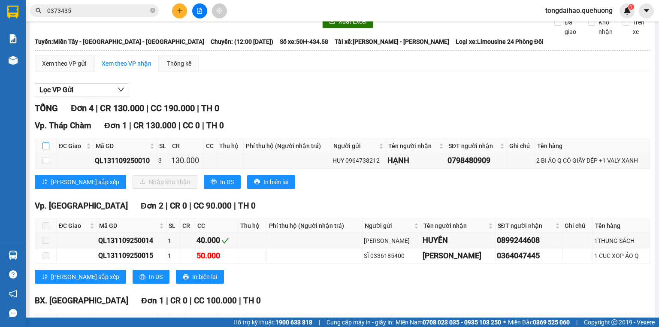
click at [46, 149] on input "checkbox" at bounding box center [45, 145] width 7 height 7
checkbox input "true"
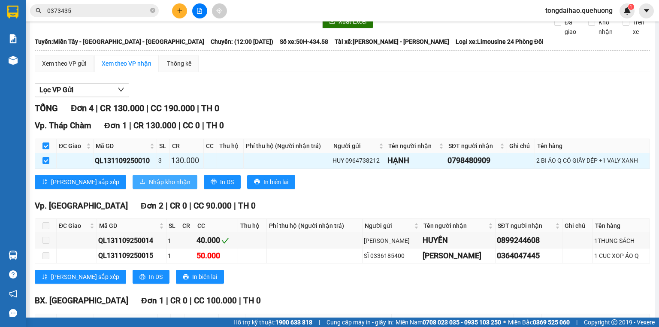
click at [149, 185] on span "Nhập kho nhận" at bounding box center [170, 181] width 42 height 9
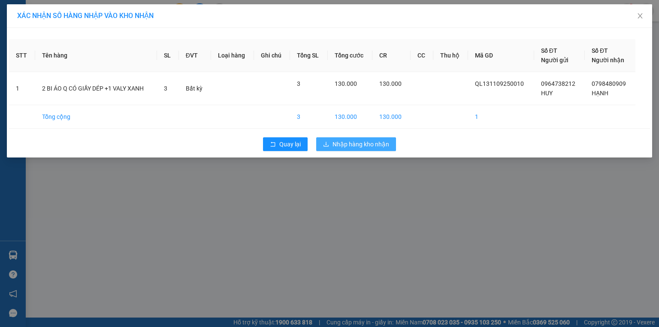
click at [375, 148] on span "Nhập hàng kho nhận" at bounding box center [360, 143] width 57 height 9
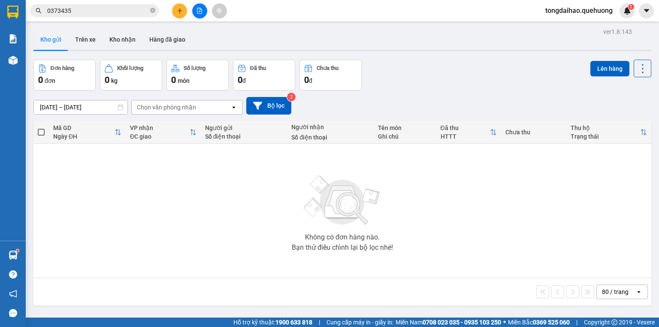
click at [106, 207] on div "Không có đơn hàng nào. Bạn thử điều chỉnh lại bộ lọc nhé!" at bounding box center [342, 210] width 609 height 129
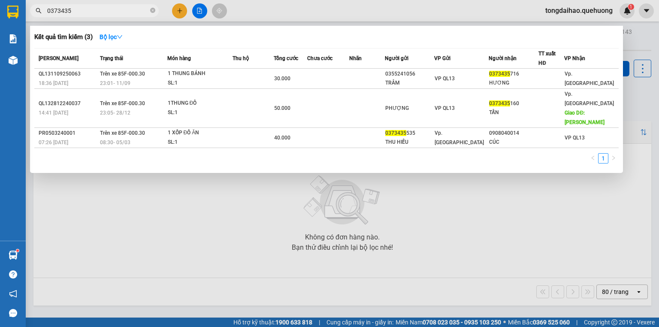
click at [152, 9] on icon "close-circle" at bounding box center [152, 10] width 5 height 5
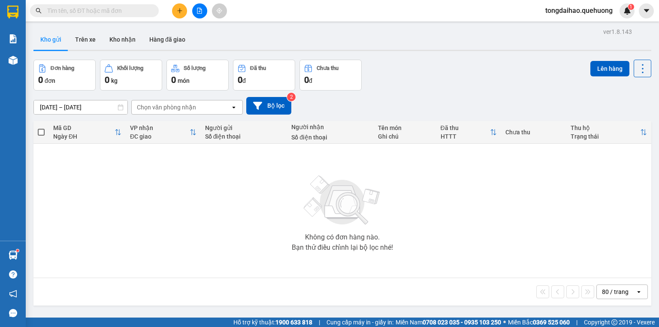
click at [147, 12] on input "text" at bounding box center [97, 10] width 101 height 9
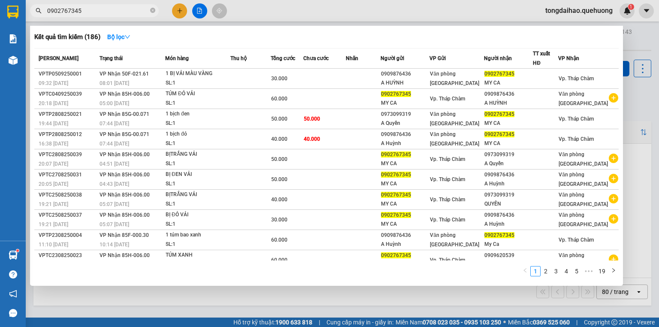
type input "0902767345"
click at [333, 295] on div at bounding box center [329, 163] width 659 height 327
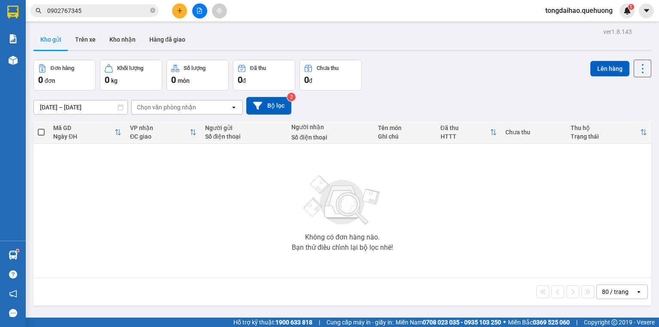
click at [404, 74] on div "Đơn hàng 0 đơn Khối lượng 0 kg Số lượng 0 món Đã thu 0 đ Chưa thu 0 đ Lên hàng" at bounding box center [342, 75] width 618 height 31
click at [204, 9] on button at bounding box center [199, 10] width 15 height 15
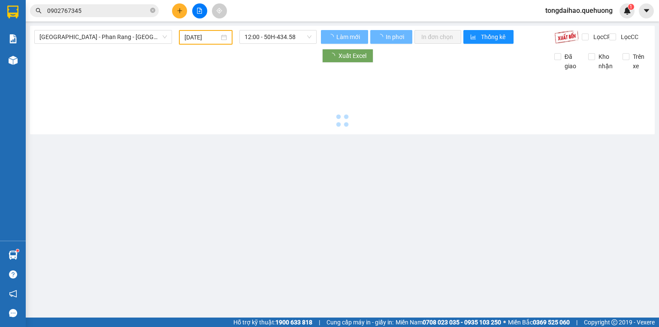
type input "[DATE]"
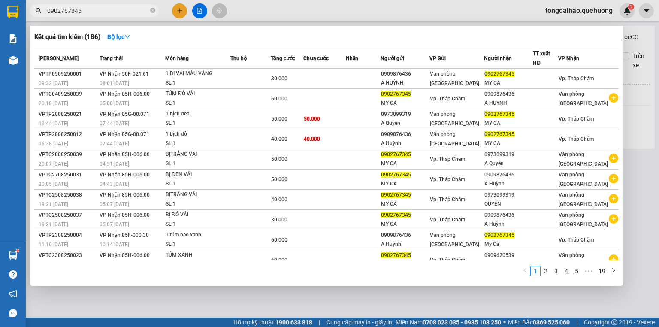
click at [98, 10] on input "0902767345" at bounding box center [97, 10] width 101 height 9
click at [276, 307] on div at bounding box center [329, 163] width 659 height 327
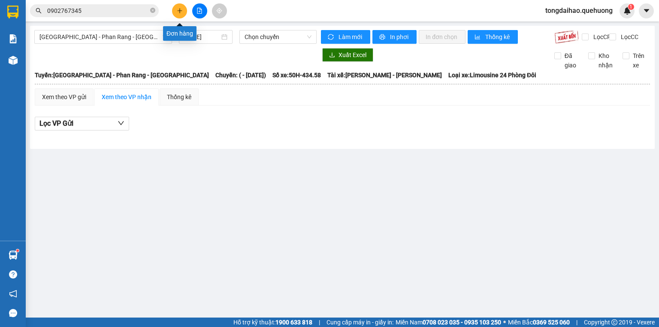
click at [180, 12] on icon "plus" at bounding box center [179, 10] width 0 height 5
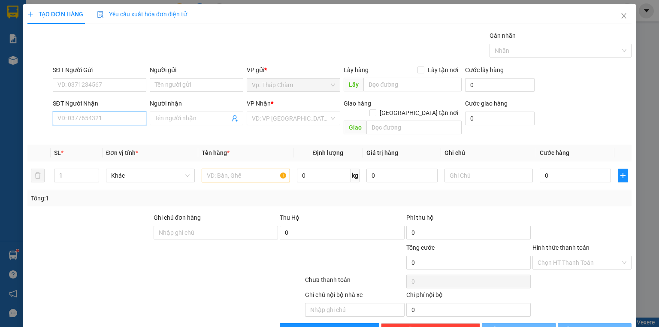
click at [100, 121] on input "SĐT Người Nhận" at bounding box center [100, 119] width 94 height 14
click at [91, 117] on input "SĐT Người Nhận" at bounding box center [100, 119] width 94 height 14
click at [117, 119] on input "SĐT Người Nhận" at bounding box center [100, 119] width 94 height 14
type input "0379886404"
click at [103, 140] on div "0379886404 - HIỆP" at bounding box center [98, 135] width 93 height 14
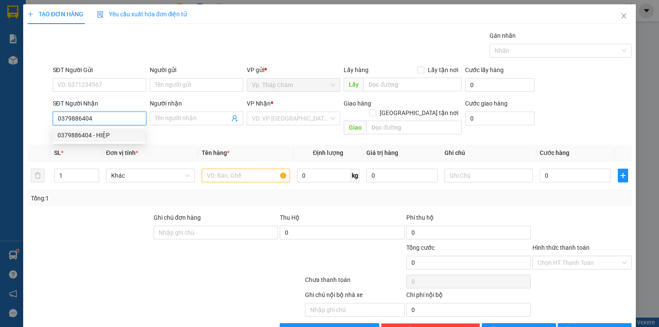
type input "HIỆP"
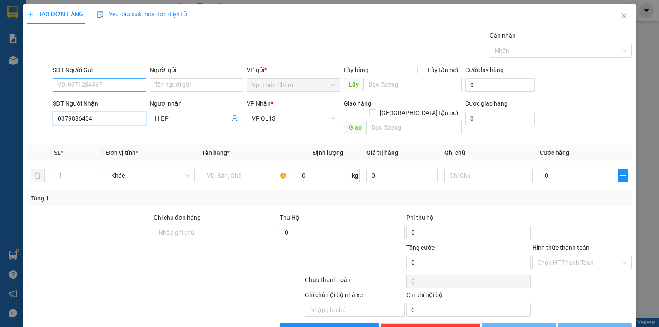
type input "60.000"
type input "0379886404"
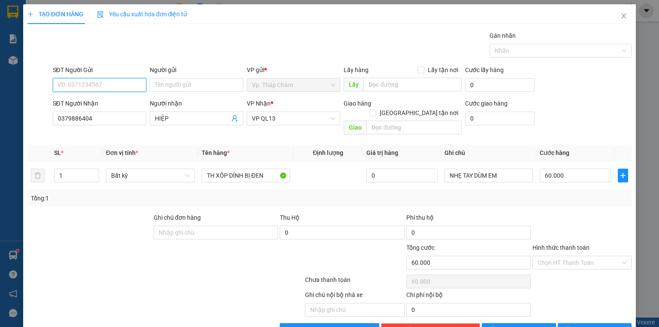
click at [97, 88] on input "SĐT Người Gửi" at bounding box center [100, 85] width 94 height 14
click at [110, 103] on div "0984526844 - TRUNG" at bounding box center [98, 101] width 82 height 9
type input "0984526844"
type input "TRUNG"
click at [560, 169] on input "60.000" at bounding box center [575, 176] width 71 height 14
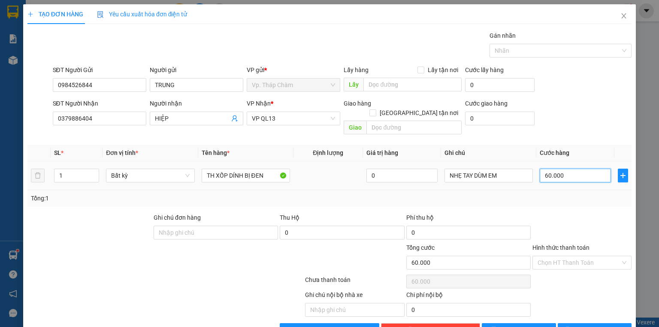
type input "0"
type input "5"
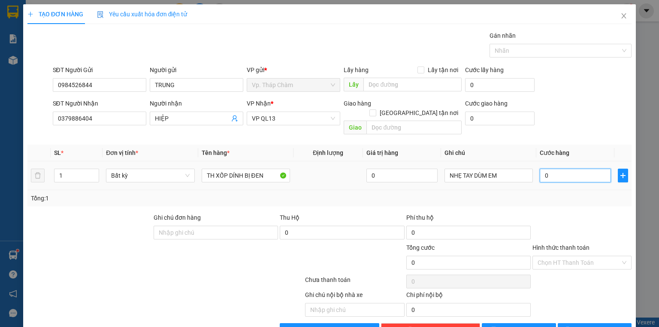
type input "05"
type input "50"
type input "050"
type input "50.000"
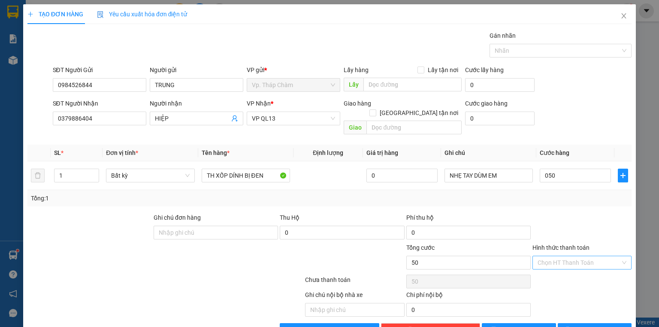
type input "50.000"
drag, startPoint x: 571, startPoint y: 256, endPoint x: 561, endPoint y: 218, distance: 39.0
click at [571, 256] on input "Hình thức thanh toán" at bounding box center [579, 262] width 83 height 13
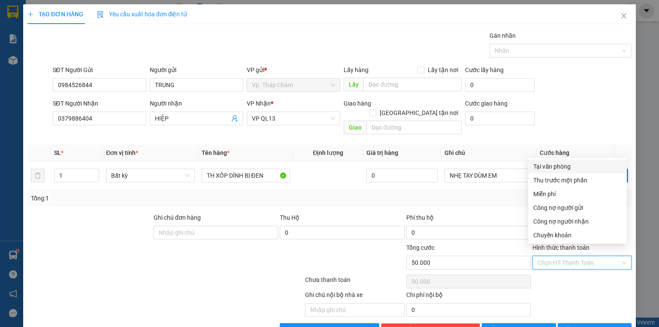
click at [557, 169] on div "Tại văn phòng" at bounding box center [577, 166] width 88 height 9
type input "0"
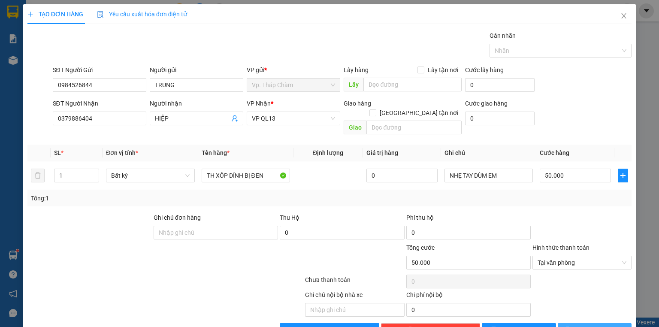
click at [599, 324] on button "[PERSON_NAME] và In" at bounding box center [595, 330] width 74 height 14
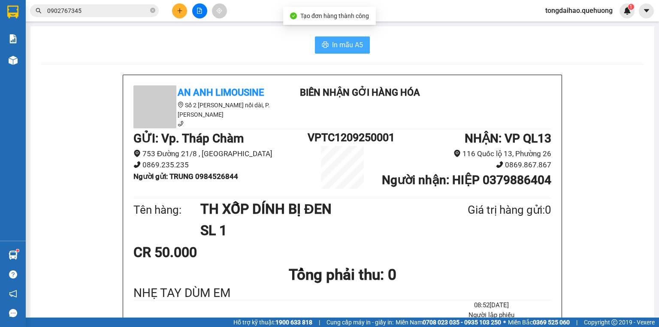
click at [358, 49] on span "In mẫu A5" at bounding box center [347, 44] width 31 height 11
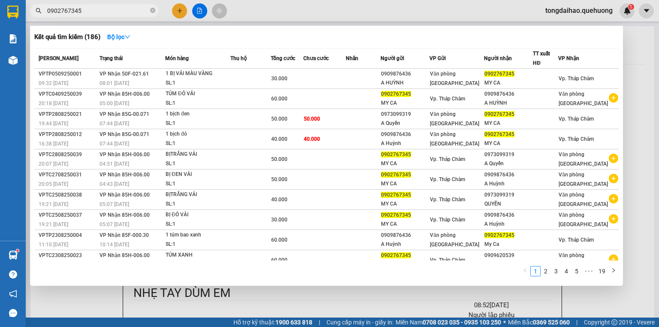
drag, startPoint x: 154, startPoint y: 9, endPoint x: 141, endPoint y: 10, distance: 12.9
click at [153, 9] on icon "close-circle" at bounding box center [152, 10] width 5 height 5
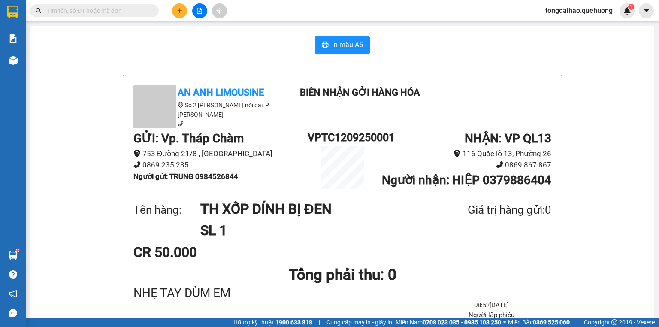
click at [141, 10] on input "text" at bounding box center [97, 10] width 101 height 9
click at [111, 13] on input "text" at bounding box center [97, 10] width 101 height 9
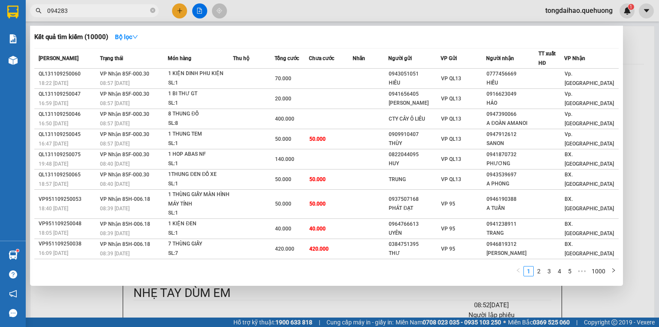
type input "0942838"
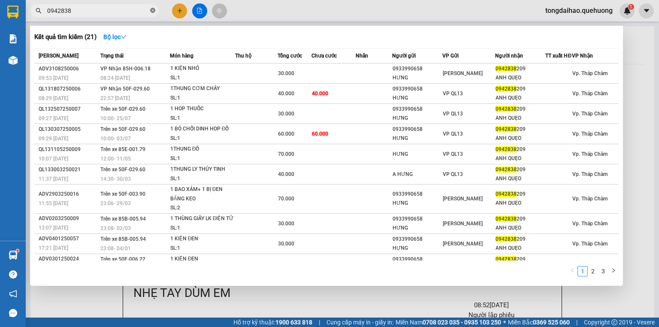
click at [154, 10] on icon "close-circle" at bounding box center [152, 10] width 5 height 5
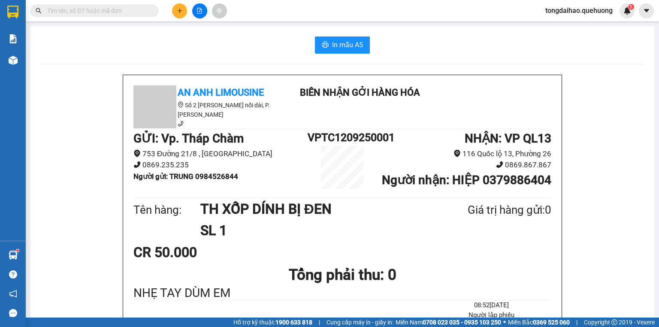
click at [126, 12] on input "text" at bounding box center [97, 10] width 101 height 9
click at [126, 5] on span at bounding box center [94, 10] width 129 height 13
click at [125, 12] on input "text" at bounding box center [97, 10] width 101 height 9
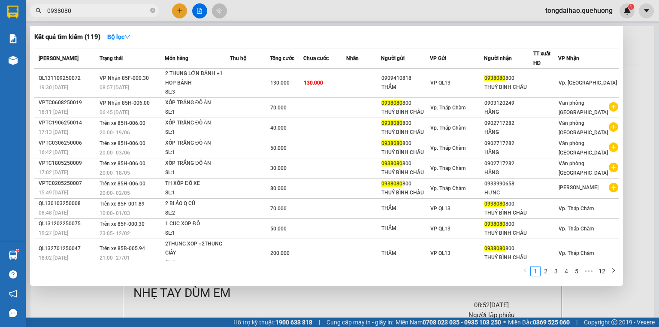
type input "0938080"
click at [201, 9] on div at bounding box center [329, 163] width 659 height 327
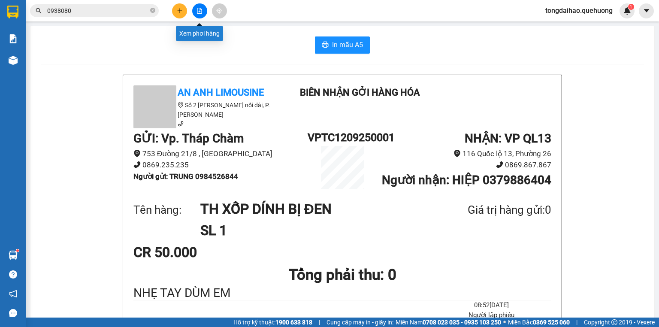
click at [196, 10] on icon "file-add" at bounding box center [199, 11] width 6 height 6
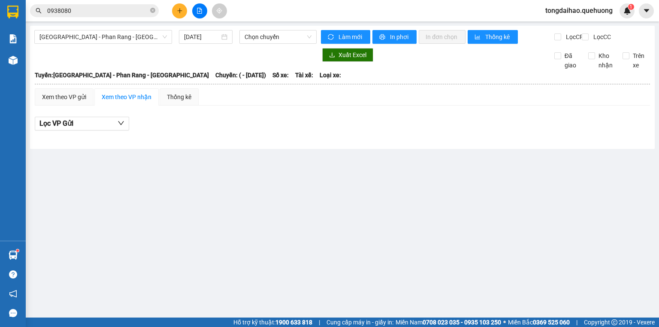
drag, startPoint x: 142, startPoint y: 44, endPoint x: 142, endPoint y: 48, distance: 4.8
click at [142, 44] on div "[GEOGRAPHIC_DATA] - [GEOGRAPHIC_DATA] - [GEOGRAPHIC_DATA] [DATE] Chọn chuyến" at bounding box center [175, 37] width 282 height 14
click at [141, 35] on span "[GEOGRAPHIC_DATA] - Phan Rang - [GEOGRAPHIC_DATA]" at bounding box center [102, 36] width 127 height 13
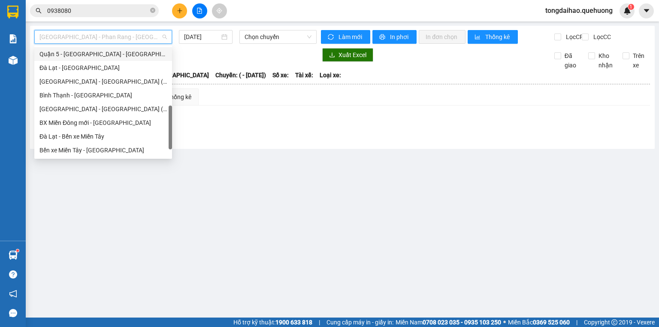
scroll to position [233, 0]
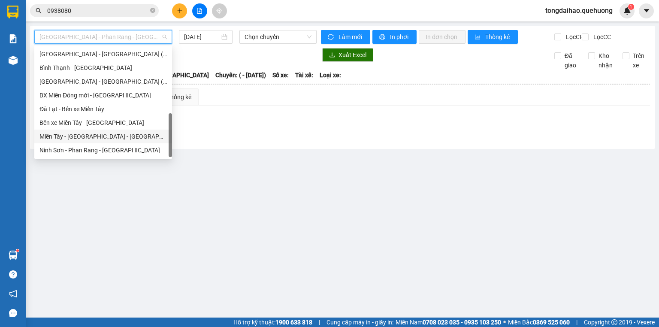
click at [97, 134] on div "Miền Tây - [GEOGRAPHIC_DATA] - [GEOGRAPHIC_DATA]" at bounding box center [102, 136] width 127 height 9
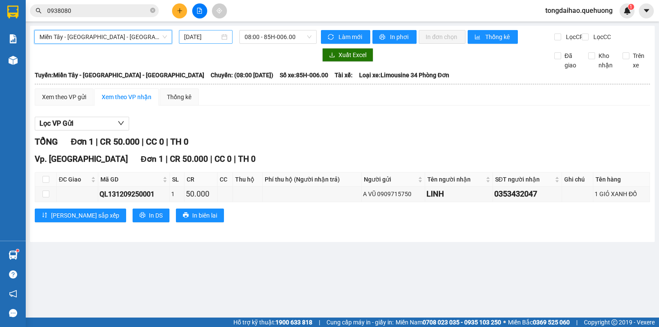
click at [200, 30] on div "[DATE]" at bounding box center [205, 37] width 53 height 14
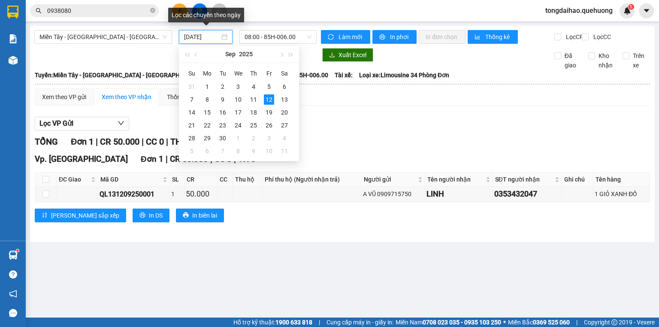
click at [201, 34] on input "[DATE]" at bounding box center [201, 36] width 35 height 9
click at [235, 86] on div "3" at bounding box center [238, 87] width 10 height 10
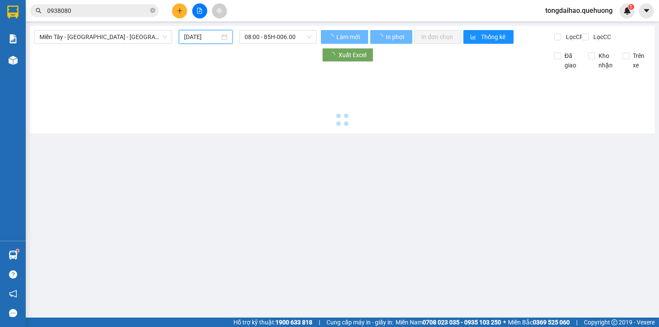
type input "[DATE]"
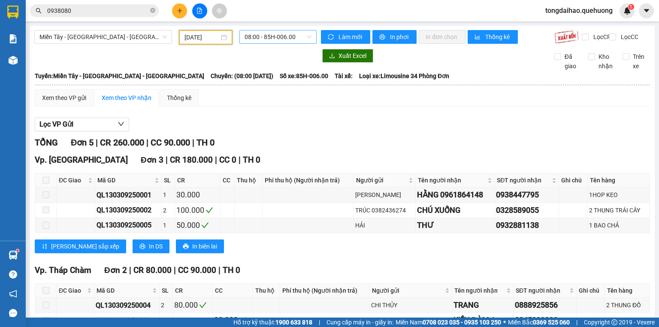
click at [264, 39] on span "08:00 - 85H-006.00" at bounding box center [278, 36] width 67 height 13
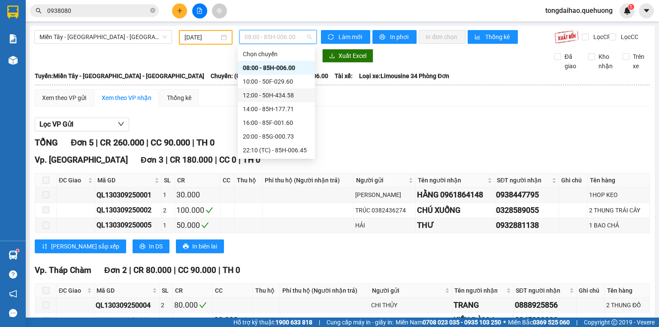
scroll to position [82, 0]
click at [256, 127] on div "23:07 - 50F-021.61" at bounding box center [276, 122] width 67 height 9
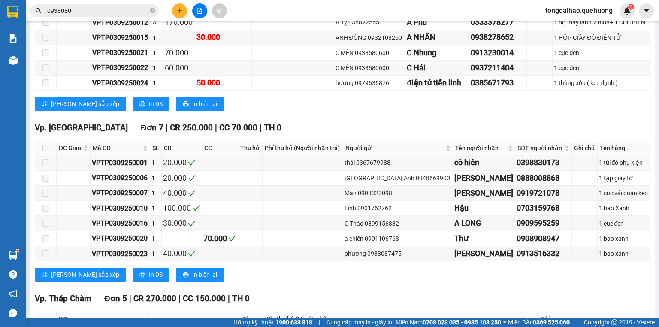
scroll to position [474, 0]
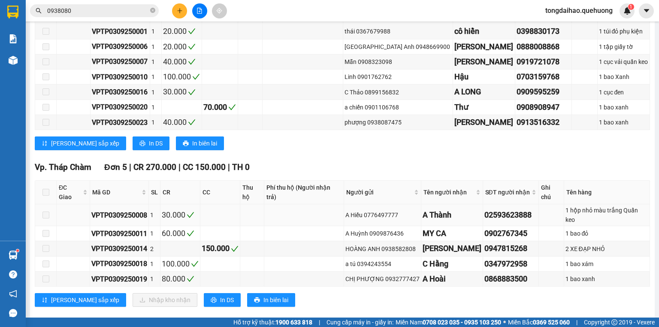
click at [122, 210] on div "VPTP0309250008" at bounding box center [119, 215] width 56 height 11
copy div "VPTP0309250008"
click at [125, 228] on div "VPTP0309250011" at bounding box center [119, 233] width 56 height 11
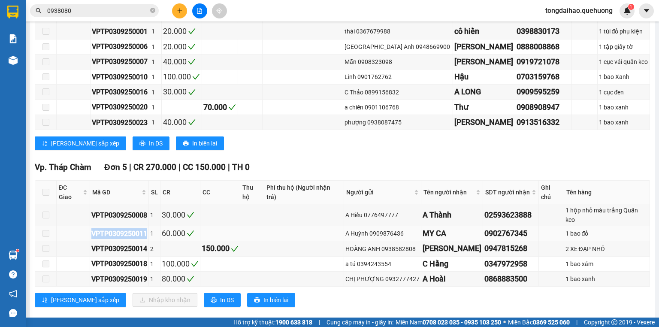
copy div "VPTP0309250011"
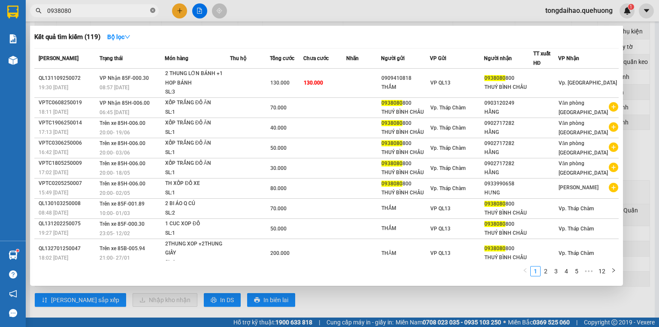
click at [151, 10] on icon "close-circle" at bounding box center [152, 10] width 5 height 5
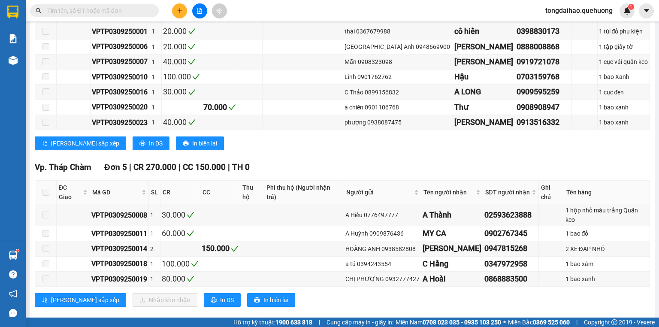
paste input "VPTP0309250011"
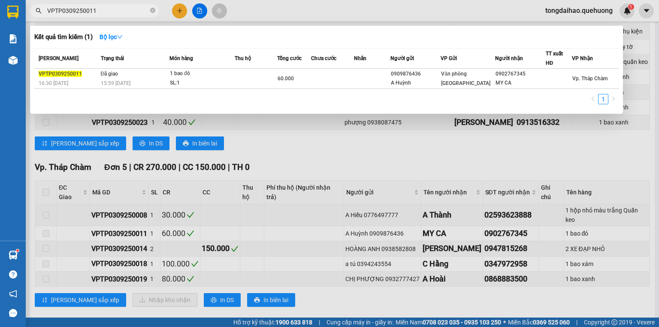
type input "VPTP0309250011"
click at [553, 158] on div at bounding box center [329, 163] width 659 height 327
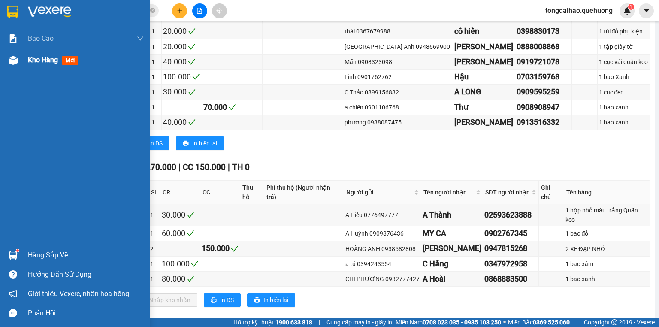
click at [12, 58] on img at bounding box center [13, 60] width 9 height 9
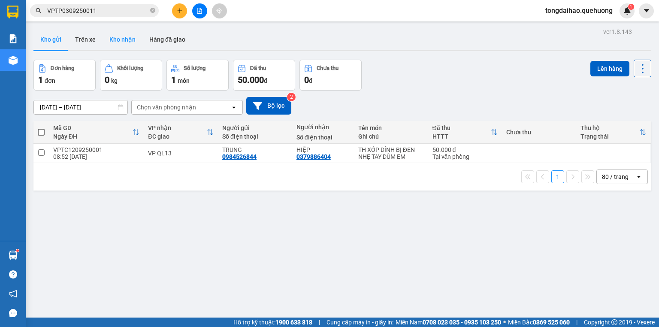
click at [121, 41] on button "Kho nhận" at bounding box center [123, 39] width 40 height 21
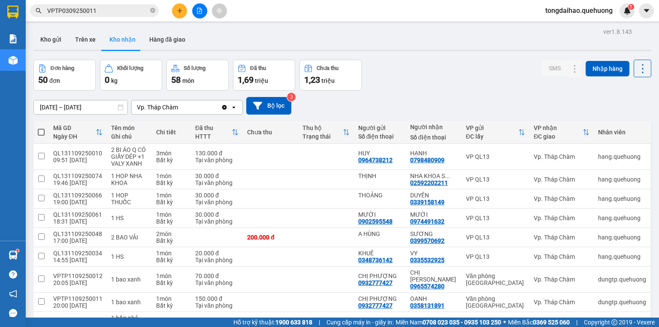
scroll to position [34, 0]
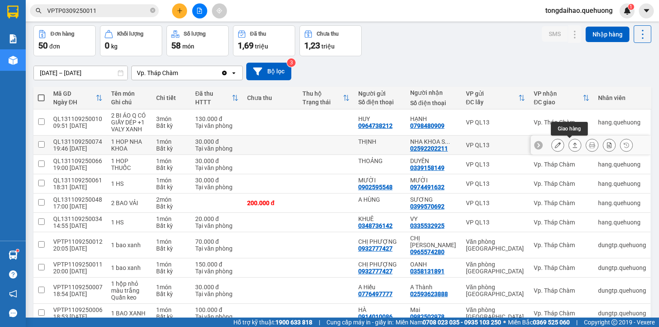
click at [575, 144] on button at bounding box center [575, 145] width 12 height 15
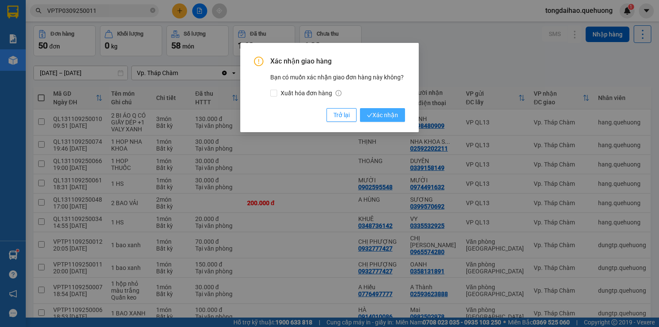
click at [390, 115] on span "Xác nhận" at bounding box center [382, 114] width 31 height 9
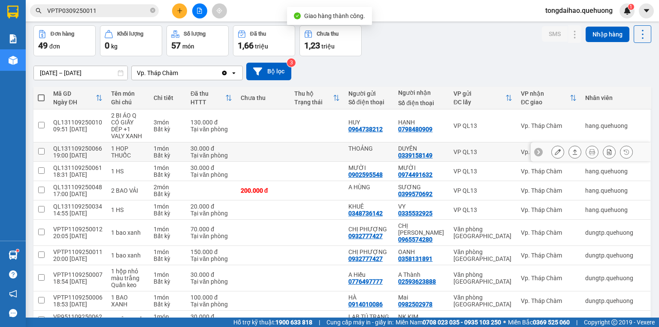
scroll to position [73, 0]
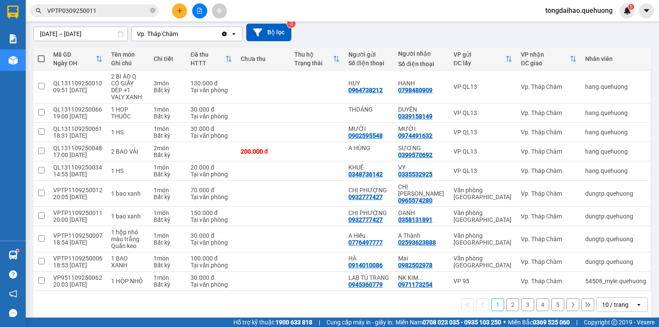
click at [613, 300] on div "10 / trang" at bounding box center [615, 304] width 27 height 9
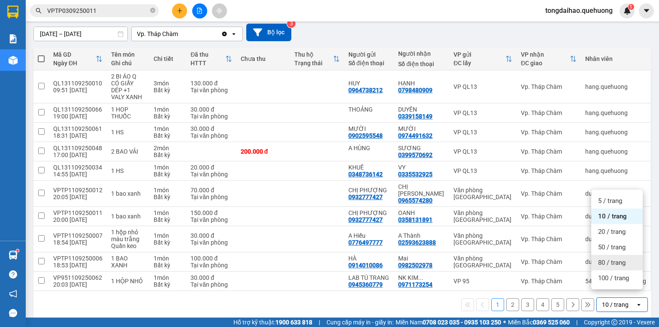
click at [606, 266] on span "80 / trang" at bounding box center [611, 262] width 27 height 9
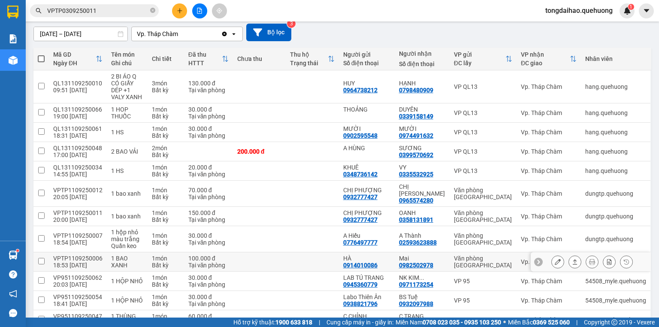
scroll to position [0, 0]
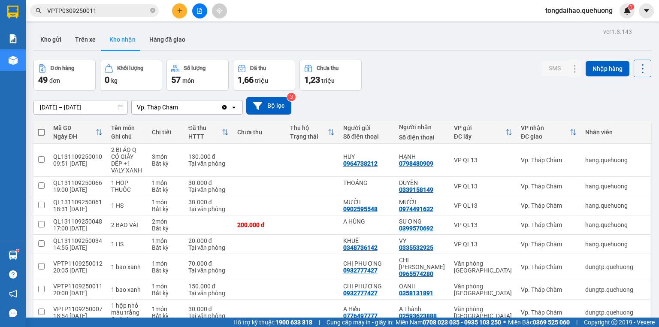
click at [538, 91] on div "[DATE] – [DATE] Press the down arrow key to interact with the calendar and sele…" at bounding box center [342, 106] width 618 height 30
click at [474, 76] on div "Đơn hàng 49 đơn Khối lượng 0 kg Số lượng 57 món Đã thu 1,66 triệu Chưa thu 1,23…" at bounding box center [342, 75] width 618 height 31
click at [199, 13] on icon "file-add" at bounding box center [199, 11] width 5 height 6
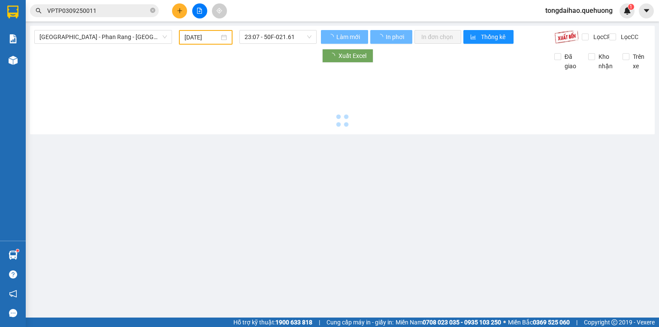
type input "[DATE]"
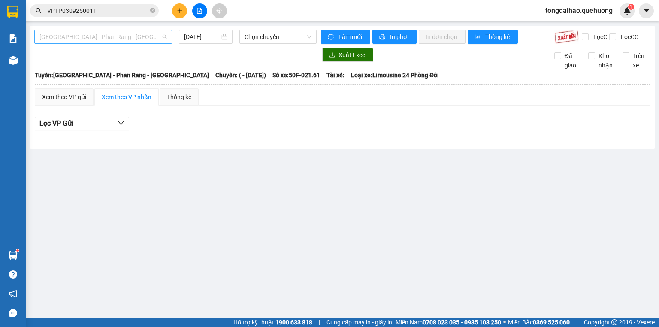
click at [105, 33] on span "[GEOGRAPHIC_DATA] - Phan Rang - [GEOGRAPHIC_DATA]" at bounding box center [102, 36] width 127 height 13
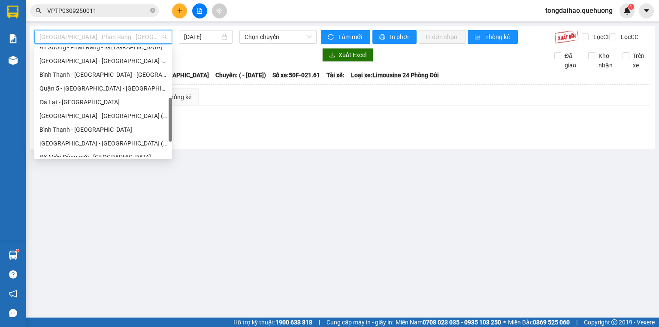
scroll to position [233, 0]
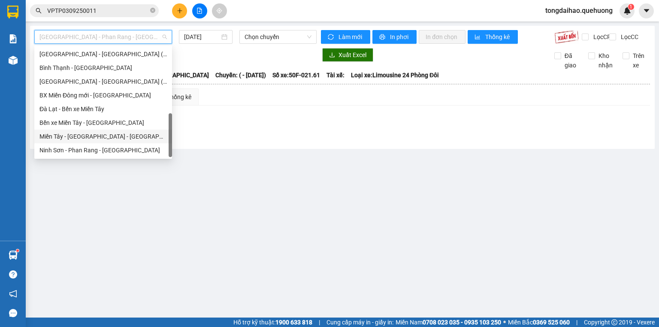
click at [84, 138] on div "Miền Tây - [GEOGRAPHIC_DATA] - [GEOGRAPHIC_DATA]" at bounding box center [102, 136] width 127 height 9
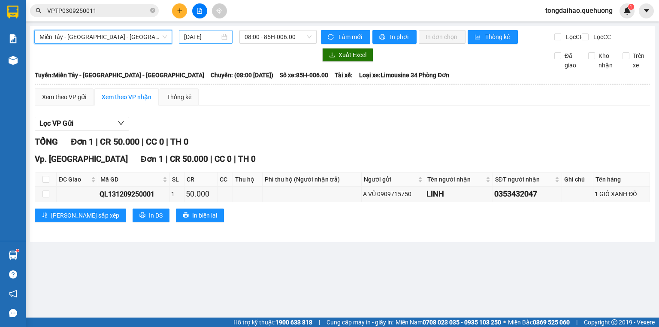
drag, startPoint x: 218, startPoint y: 42, endPoint x: 211, endPoint y: 41, distance: 7.0
click at [218, 42] on div "[DATE]" at bounding box center [205, 37] width 53 height 14
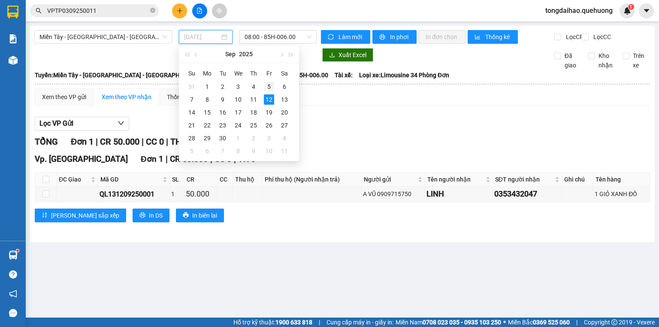
click at [269, 86] on div "5" at bounding box center [269, 87] width 10 height 10
type input "[DATE]"
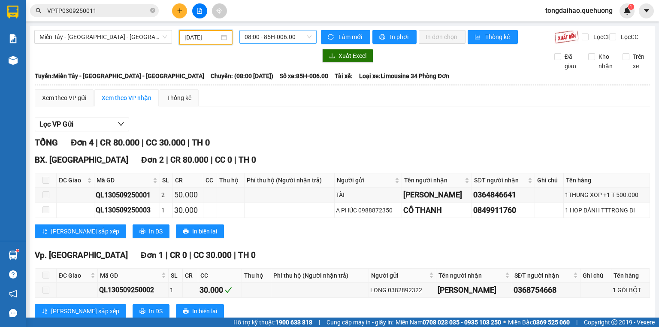
click at [299, 39] on span "08:00 - 85H-006.00" at bounding box center [278, 36] width 67 height 13
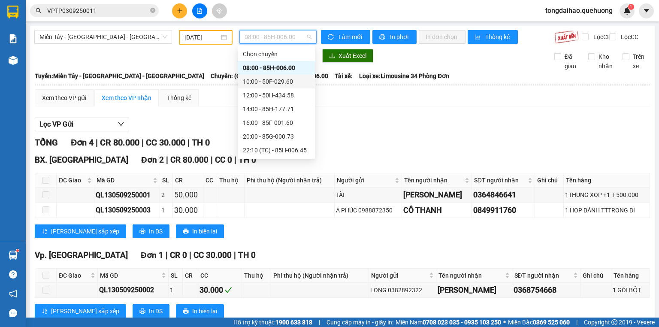
click at [266, 82] on div "10:00 - 50F-029.60" at bounding box center [276, 81] width 67 height 9
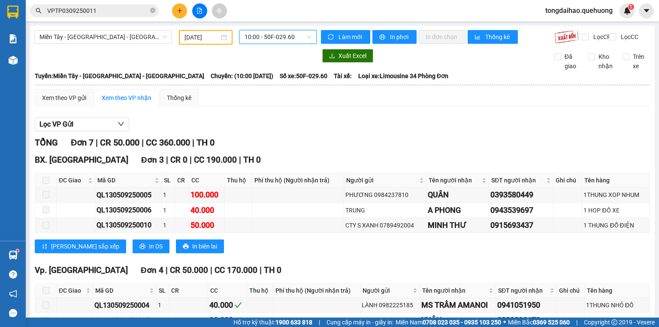
click at [264, 37] on span "10:00 - 50F-029.60" at bounding box center [278, 36] width 67 height 13
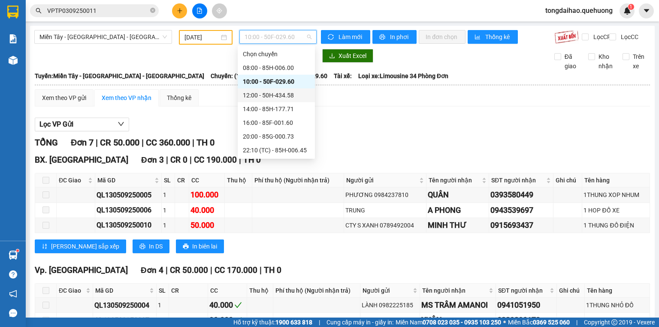
click at [254, 94] on div "12:00 - 50H-434.58" at bounding box center [276, 95] width 67 height 9
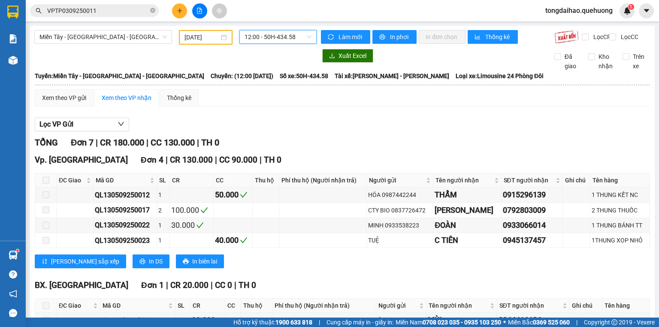
click at [270, 43] on div "12:00 - 50H-434.58" at bounding box center [278, 37] width 78 height 14
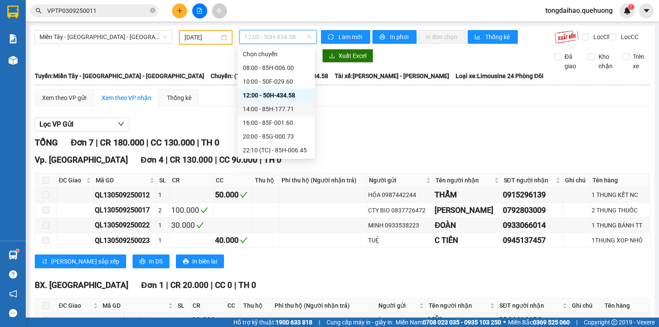
click at [256, 106] on div "14:00 - 85H-177.71" at bounding box center [276, 108] width 67 height 9
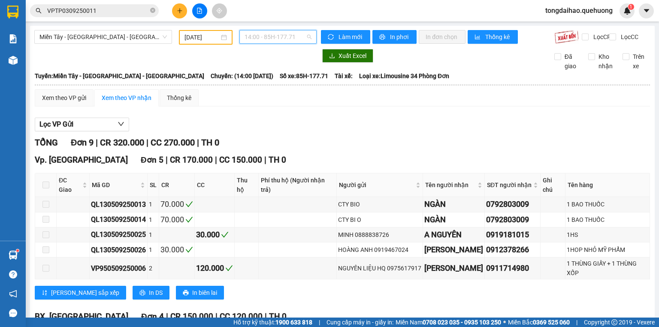
click at [278, 36] on span "14:00 - 85H-177.71" at bounding box center [278, 36] width 67 height 13
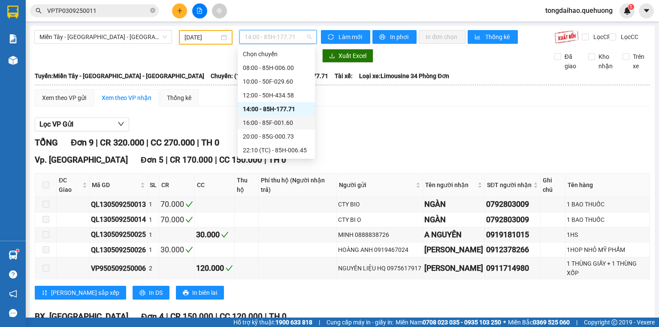
click at [257, 118] on div "16:00 - 85F-001.60" at bounding box center [276, 122] width 67 height 9
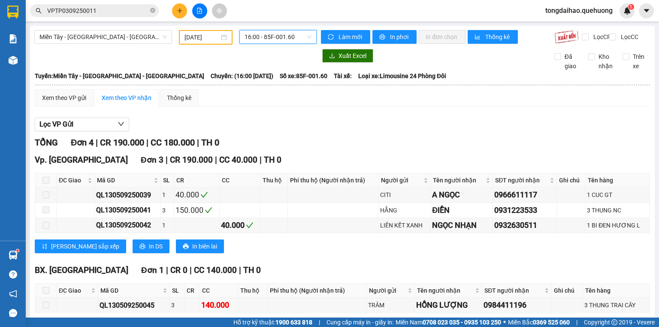
click at [281, 38] on span "16:00 - 85F-001.60" at bounding box center [278, 36] width 67 height 13
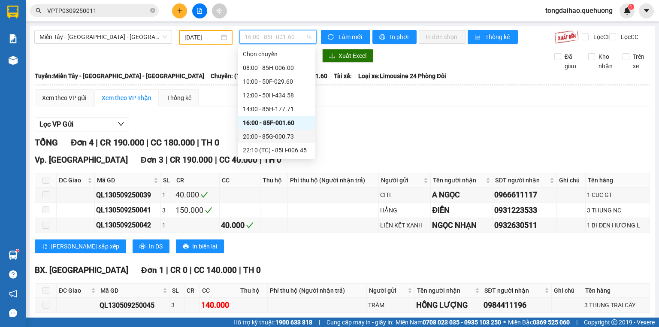
click at [270, 132] on div "20:00 - 85G-000.73" at bounding box center [276, 136] width 67 height 9
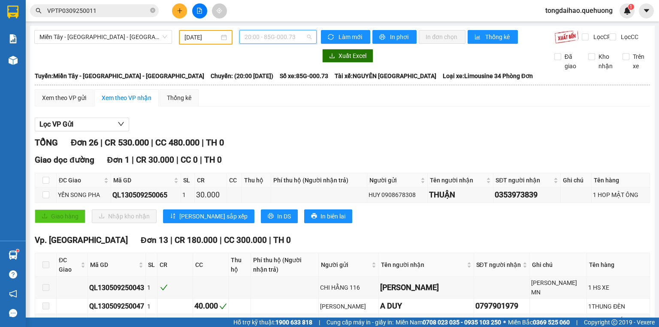
click at [259, 34] on span "20:00 - 85G-000.73" at bounding box center [278, 36] width 67 height 13
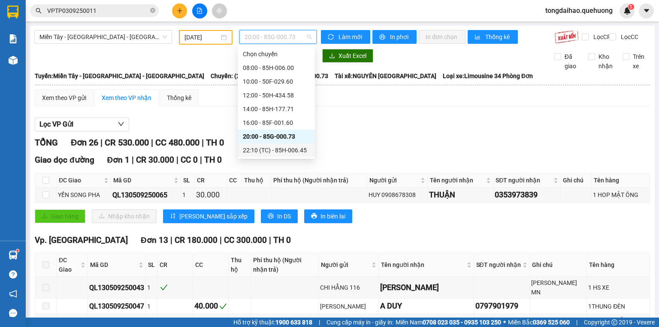
click at [245, 148] on div "22:10 (TC) - 85H-006.45" at bounding box center [276, 149] width 67 height 9
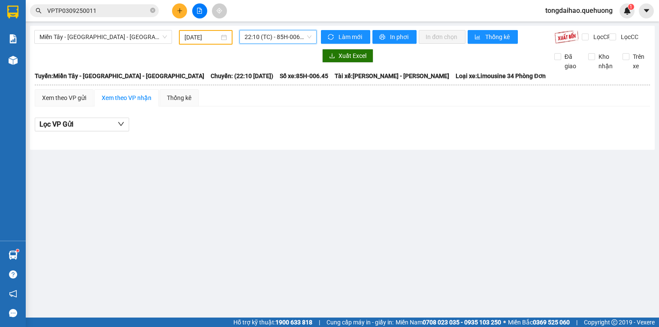
click at [260, 39] on span "22:10 (TC) - 85H-006.45" at bounding box center [278, 36] width 67 height 13
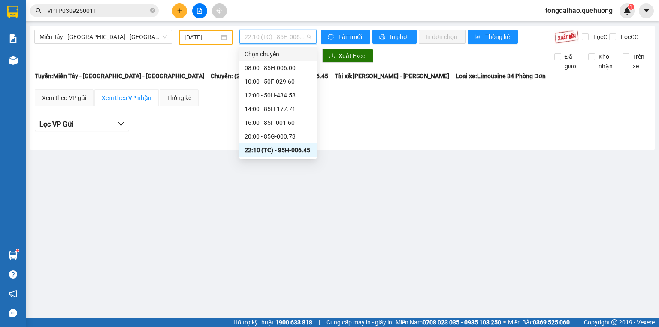
scroll to position [82, 0]
click at [265, 79] on div "23:01 - 85F-000.30" at bounding box center [278, 81] width 67 height 9
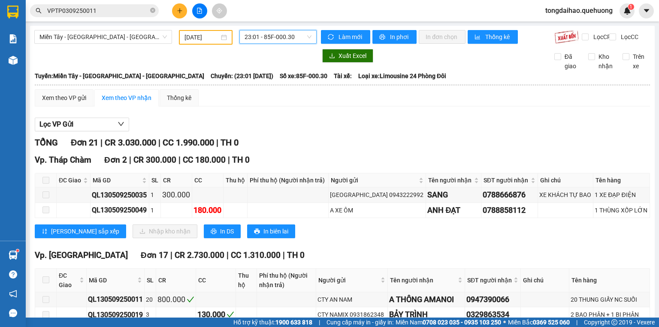
click at [261, 38] on span "23:01 - 85F-000.30" at bounding box center [278, 36] width 67 height 13
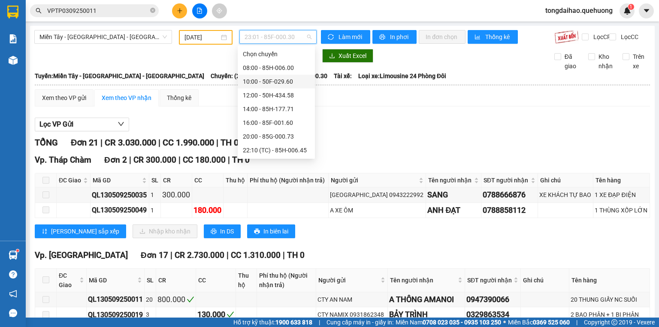
click at [260, 76] on div "10:00 - 50F-029.60" at bounding box center [276, 82] width 77 height 14
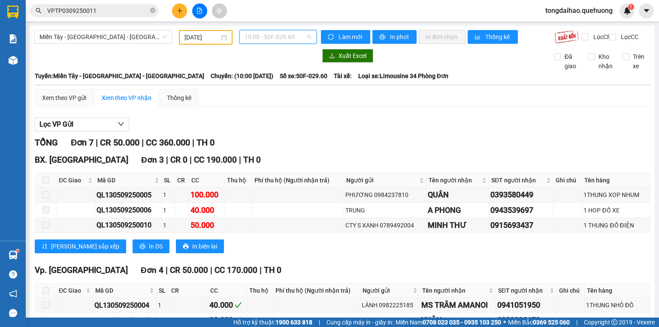
click at [271, 38] on span "10:00 - 50F-029.60" at bounding box center [278, 36] width 67 height 13
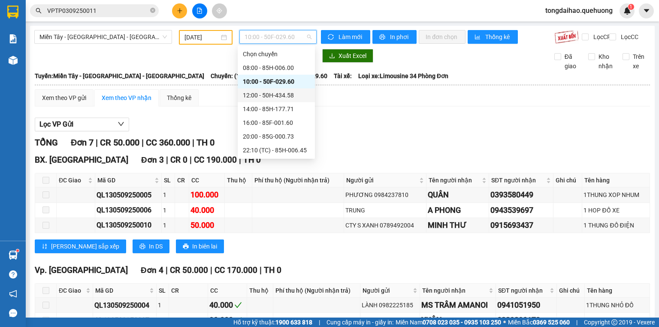
click at [261, 94] on div "12:00 - 50H-434.58" at bounding box center [276, 95] width 67 height 9
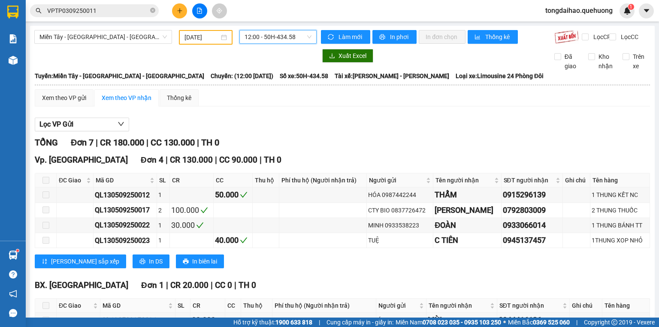
click at [270, 36] on span "12:00 - 50H-434.58" at bounding box center [278, 36] width 67 height 13
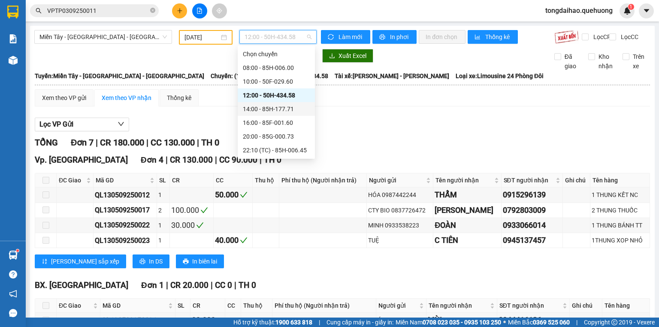
click at [261, 109] on div "14:00 - 85H-177.71" at bounding box center [276, 108] width 67 height 9
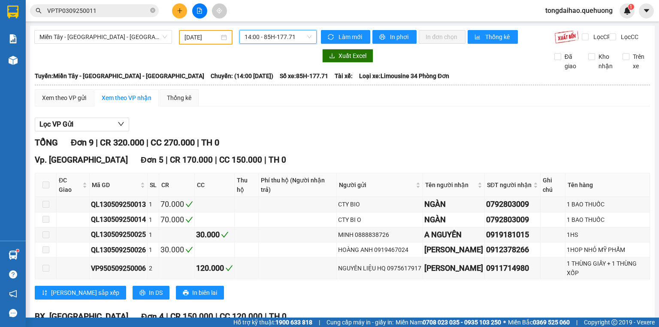
click at [278, 38] on span "14:00 - 85H-177.71" at bounding box center [278, 36] width 67 height 13
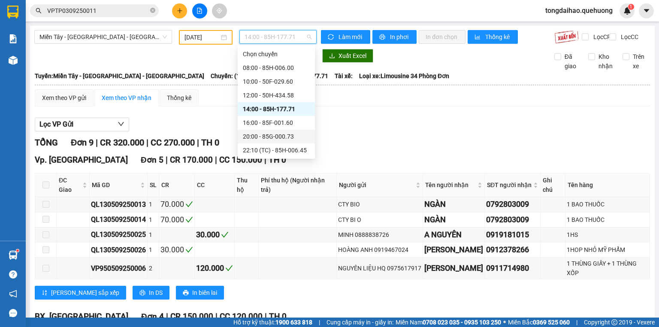
click at [265, 137] on div "20:00 - 85G-000.73" at bounding box center [276, 136] width 67 height 9
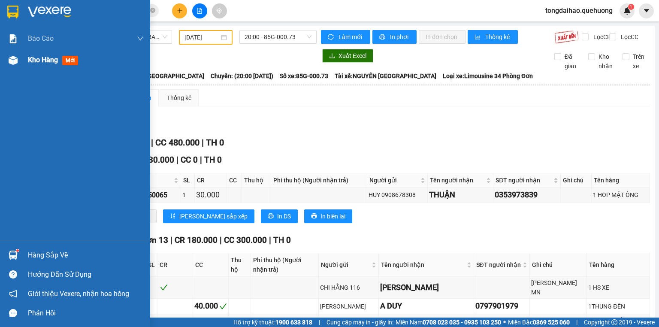
click at [9, 58] on img at bounding box center [13, 60] width 9 height 9
click at [57, 62] on span "Kho hàng" at bounding box center [43, 60] width 30 height 8
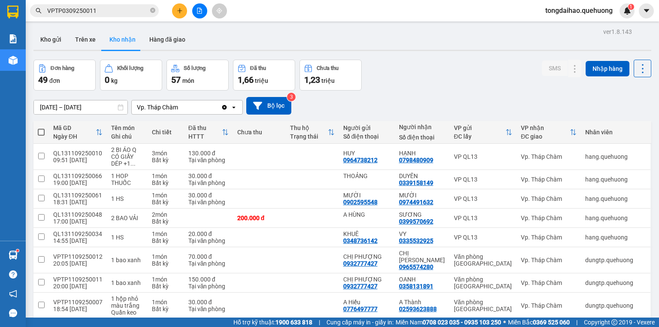
click at [415, 79] on div "Đơn hàng 49 đơn Khối lượng 0 kg Số lượng 57 món Đã thu 1,66 triệu Chưa thu 1,23…" at bounding box center [342, 75] width 618 height 31
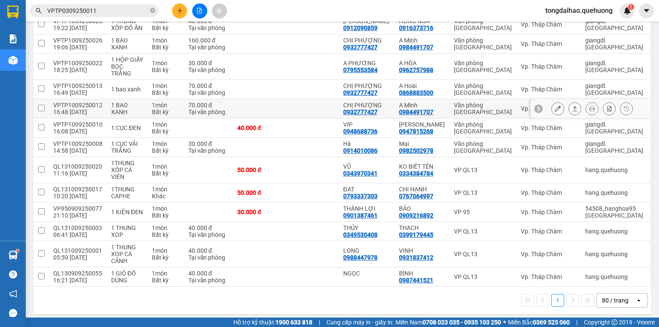
scroll to position [939, 0]
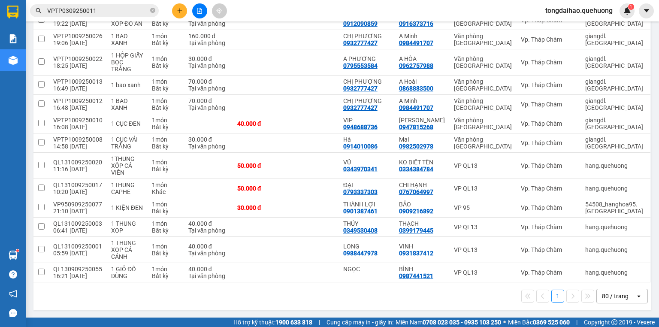
click at [402, 291] on div "1 80 / trang open" at bounding box center [342, 296] width 611 height 15
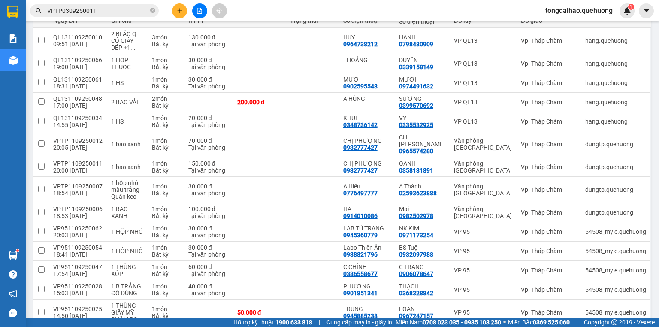
scroll to position [0, 0]
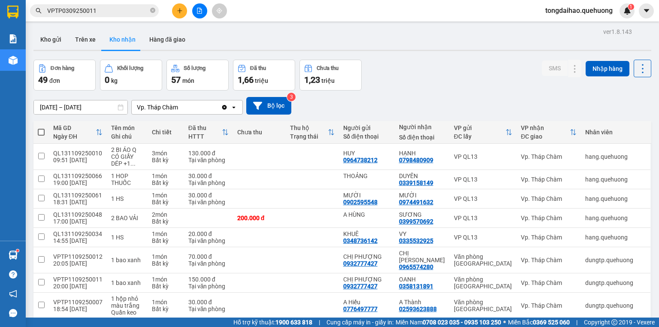
click at [427, 78] on div "Đơn hàng 49 đơn Khối lượng 0 kg Số lượng 57 món Đã thu 1,66 triệu Chưa thu 1,23…" at bounding box center [342, 75] width 618 height 31
click at [463, 65] on div "Đơn hàng 49 đơn Khối lượng 0 kg Số lượng 57 món Đã thu 1,66 triệu Chưa thu 1,23…" at bounding box center [342, 75] width 618 height 31
click at [423, 83] on div "Đơn hàng 49 đơn Khối lượng 0 kg Số lượng 57 món Đã thu 1,66 triệu Chưa thu 1,23…" at bounding box center [342, 75] width 618 height 31
click at [51, 39] on button "Kho gửi" at bounding box center [50, 39] width 35 height 21
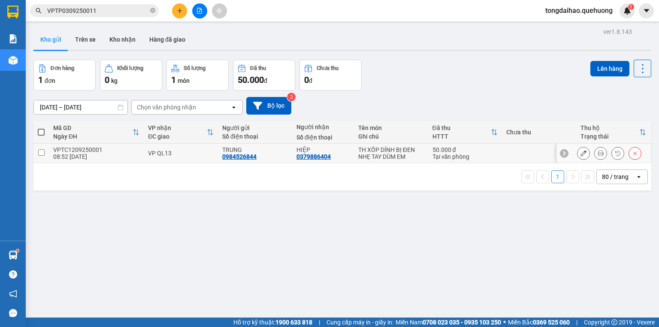
click at [44, 149] on input "checkbox" at bounding box center [41, 152] width 6 height 6
checkbox input "true"
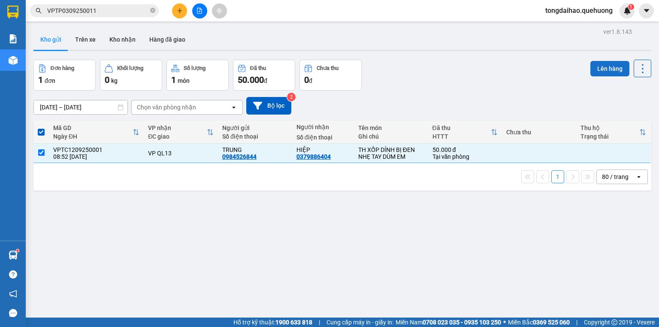
click at [596, 62] on button "Lên hàng" at bounding box center [609, 68] width 39 height 15
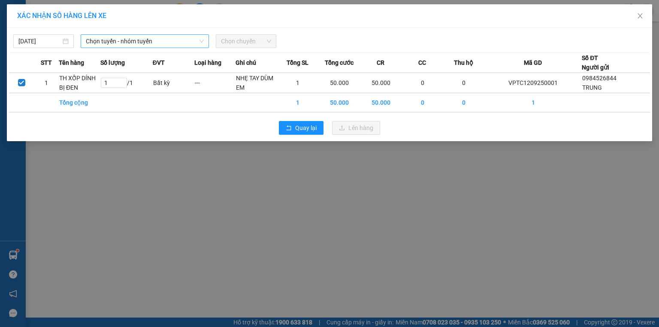
click at [139, 43] on span "Chọn tuyến - nhóm tuyến" at bounding box center [145, 41] width 118 height 13
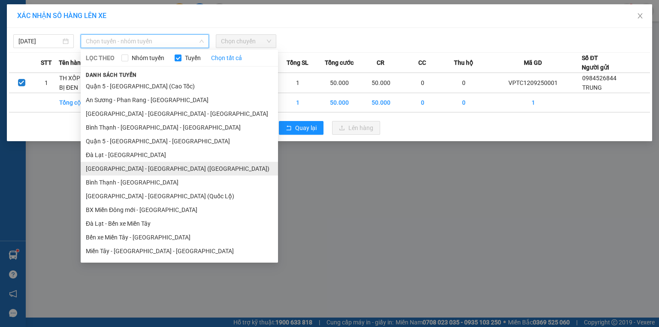
scroll to position [149, 0]
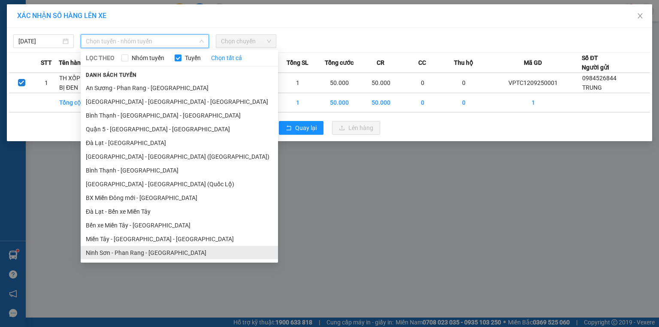
click at [125, 254] on li "Ninh Sơn - Phan Rang - [GEOGRAPHIC_DATA]" at bounding box center [179, 253] width 197 height 14
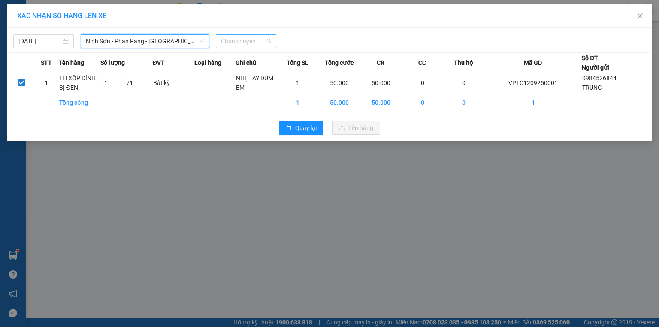
click at [252, 38] on span "Chọn chuyến" at bounding box center [246, 41] width 50 height 13
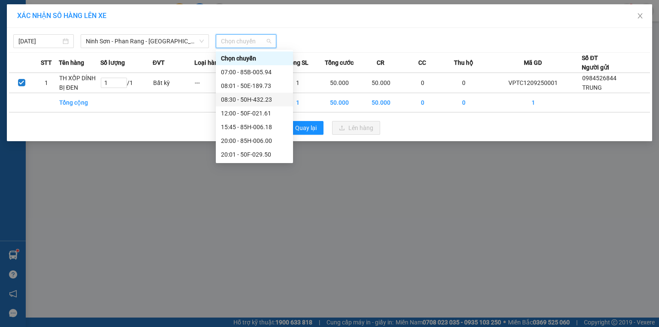
click at [251, 100] on div "08:30 - 50H-432.23" at bounding box center [254, 99] width 67 height 9
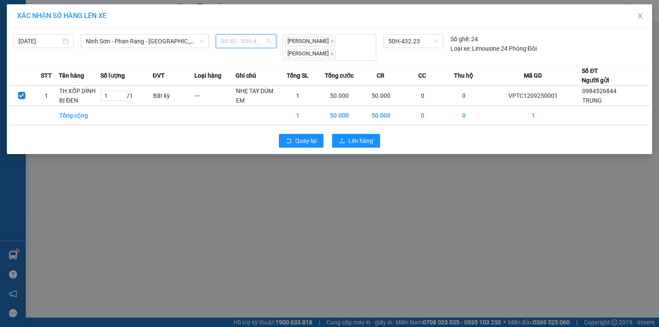
click at [243, 41] on span "08:30 - 50H-432.23" at bounding box center [246, 41] width 50 height 13
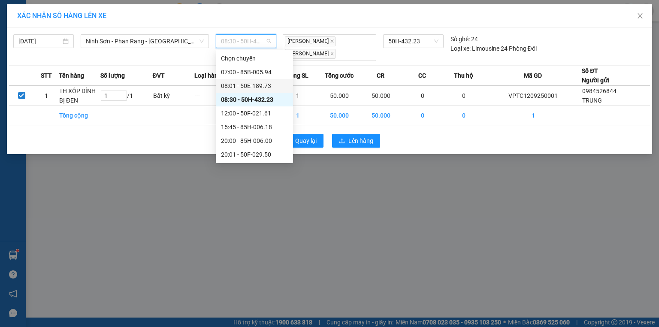
click at [245, 81] on div "08:01 - 50E-189.73" at bounding box center [254, 85] width 67 height 9
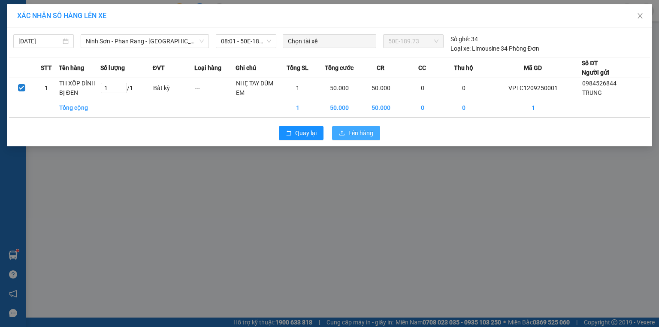
click at [353, 129] on span "Lên hàng" at bounding box center [360, 132] width 25 height 9
